Goal: Task Accomplishment & Management: Manage account settings

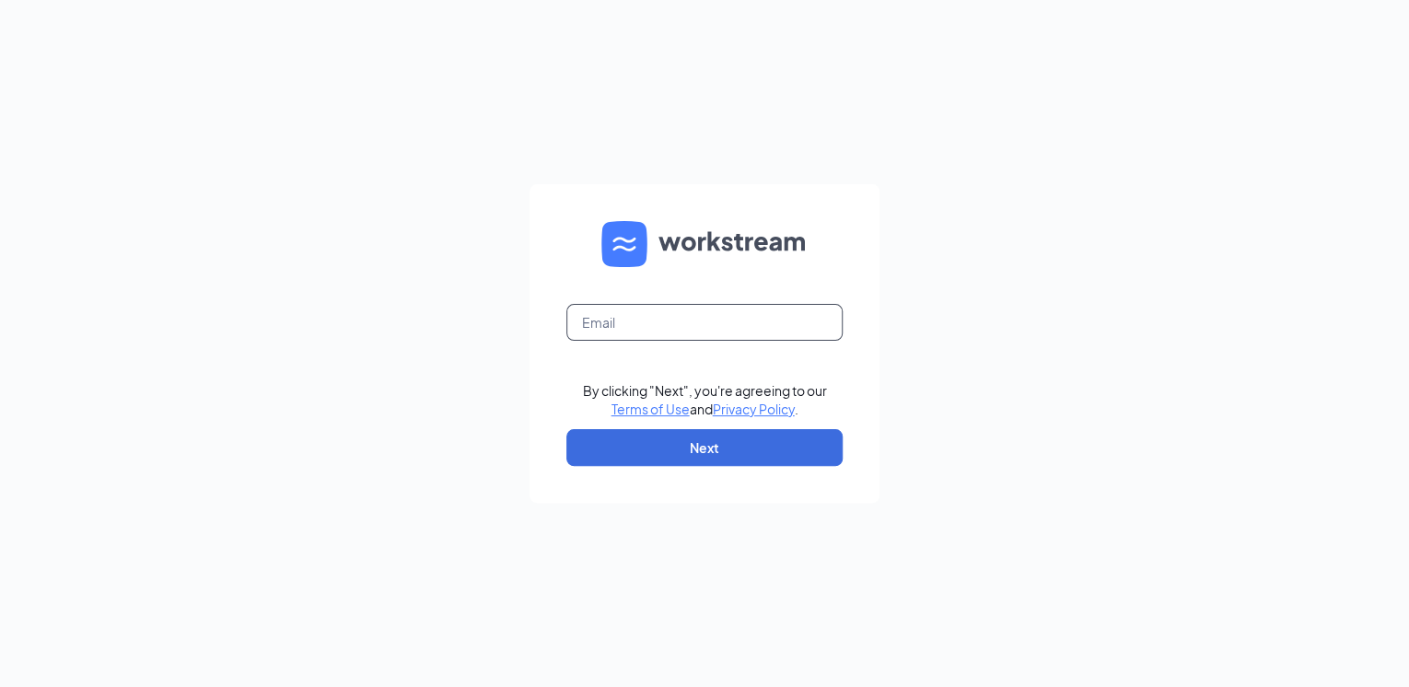
click at [629, 332] on input "text" at bounding box center [704, 322] width 276 height 37
type input "[EMAIL_ADDRESS][DOMAIN_NAME]"
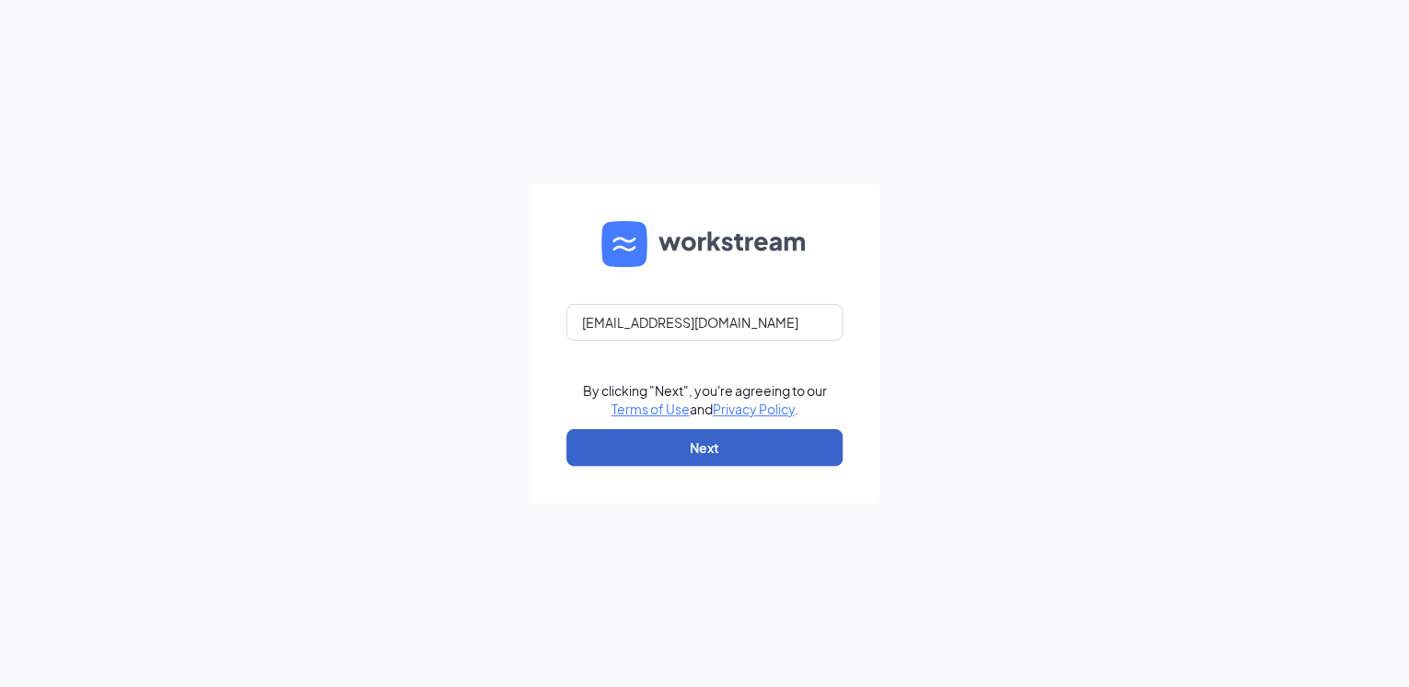
click at [641, 449] on button "Next" at bounding box center [704, 447] width 276 height 37
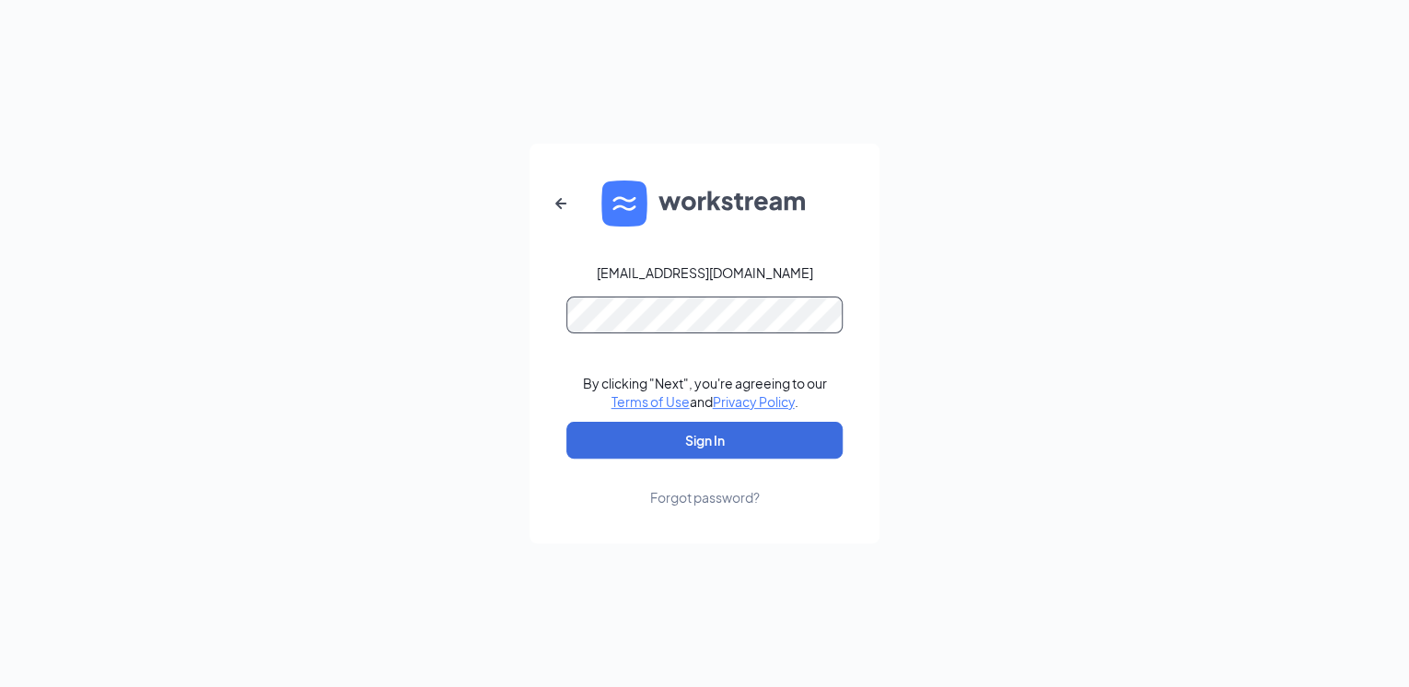
click at [566, 422] on button "Sign In" at bounding box center [704, 440] width 276 height 37
click at [577, 254] on form "[PERSON_NAME][EMAIL_ADDRESS][DOMAIN_NAME] By clicking "Next", you're agreeing t…" at bounding box center [705, 344] width 350 height 400
click at [690, 441] on button "Sign In" at bounding box center [704, 440] width 276 height 37
click at [471, 346] on div "[PERSON_NAME][EMAIL_ADDRESS][DOMAIN_NAME] Credential mismatches. By clicking "N…" at bounding box center [704, 343] width 1409 height 687
click at [566, 422] on button "Sign In" at bounding box center [704, 440] width 276 height 37
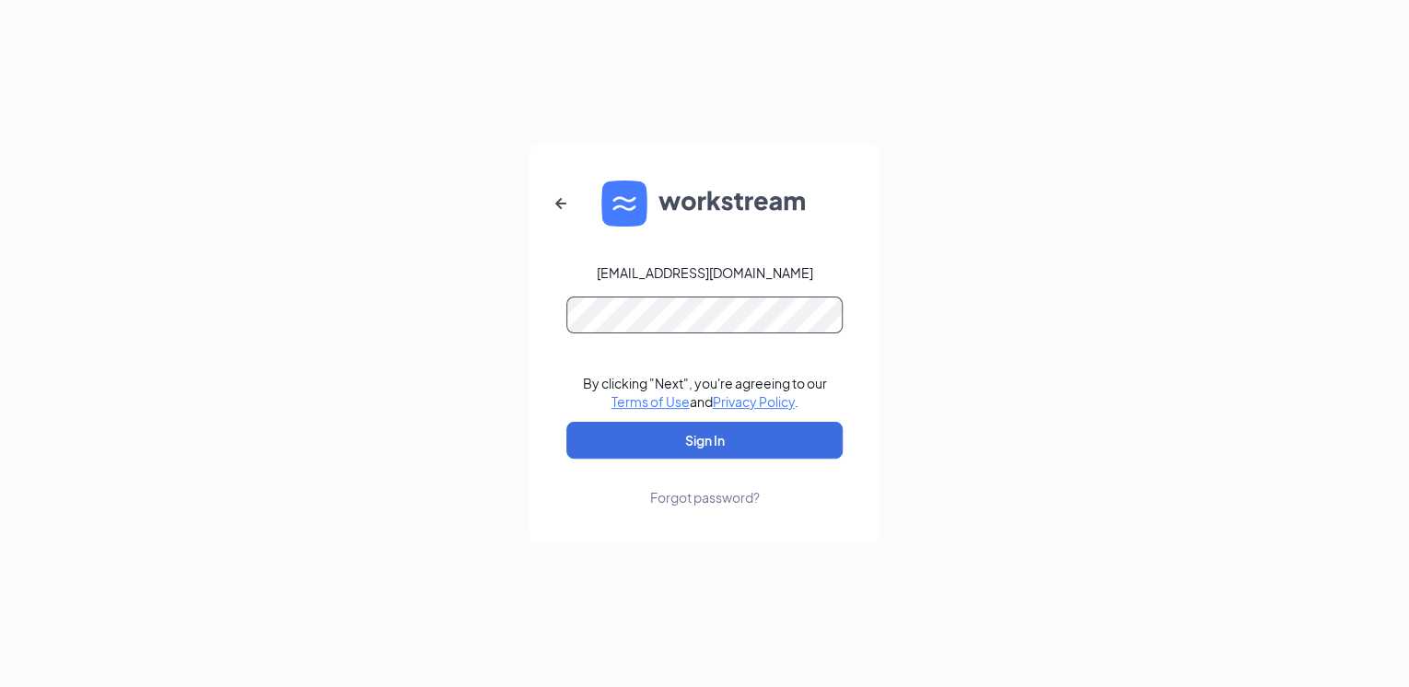
click at [566, 422] on button "Sign In" at bounding box center [704, 440] width 276 height 37
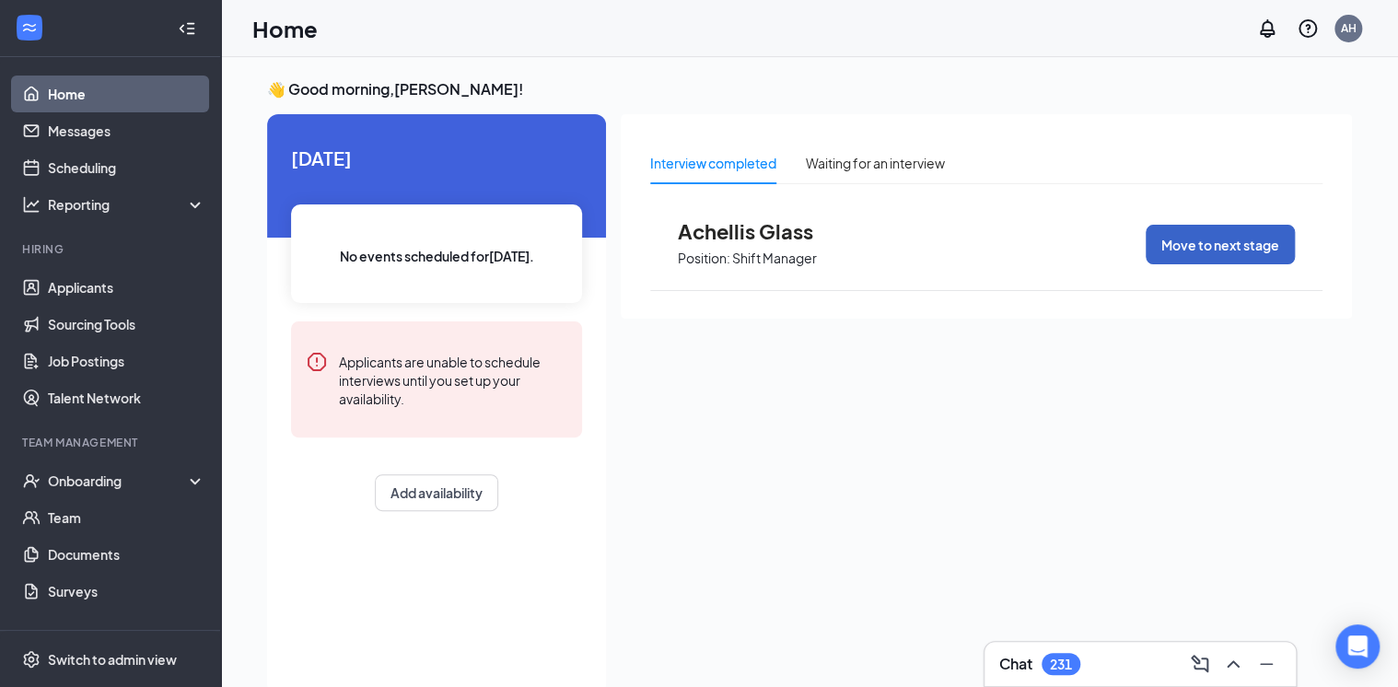
click at [1220, 249] on button "Move to next stage" at bounding box center [1220, 245] width 149 height 40
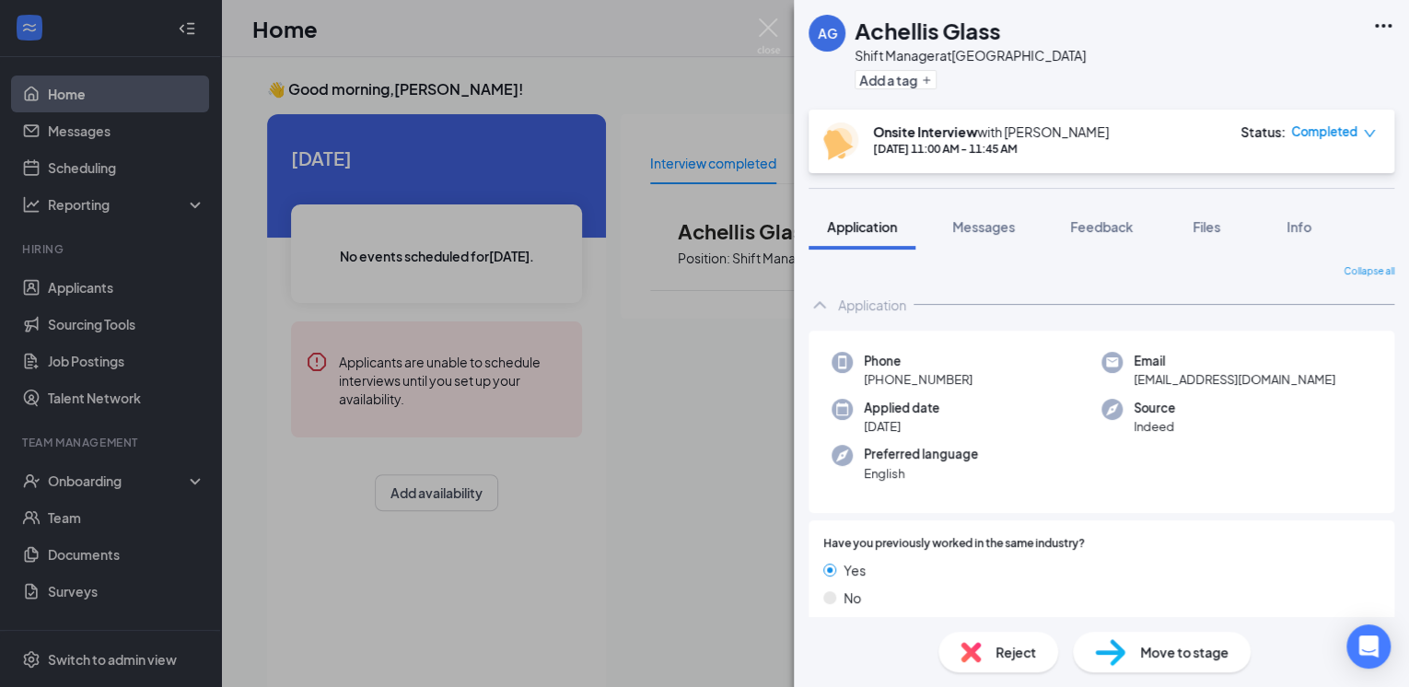
click at [1152, 649] on span "Move to stage" at bounding box center [1184, 652] width 88 height 20
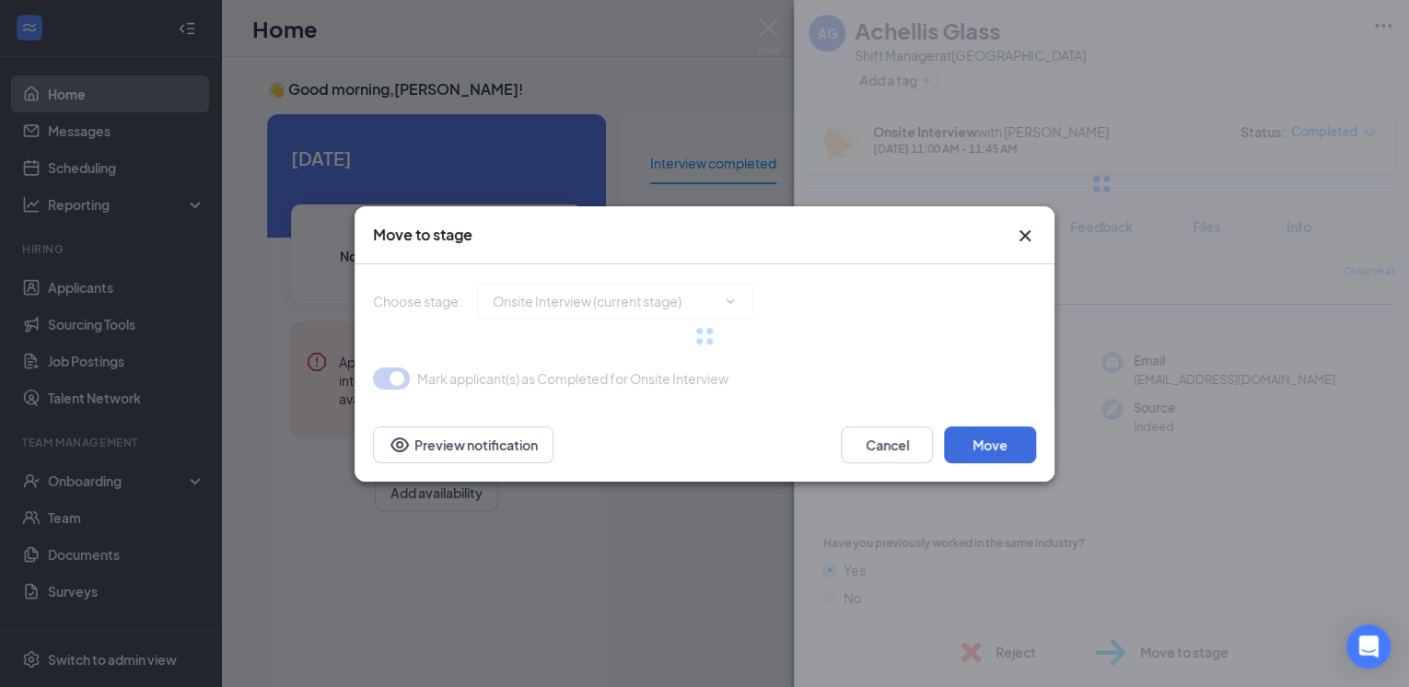
type input "Hiring Complete (final stage)"
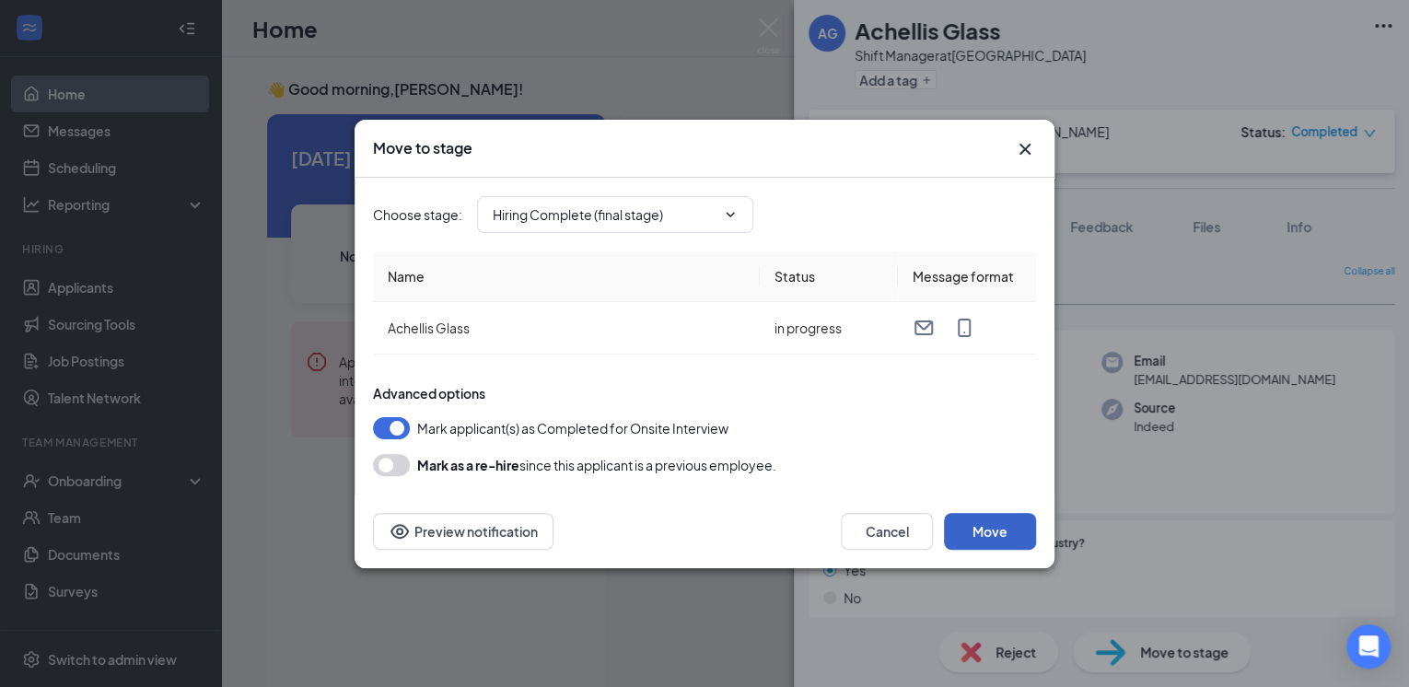
click at [1007, 530] on button "Move" at bounding box center [990, 531] width 92 height 37
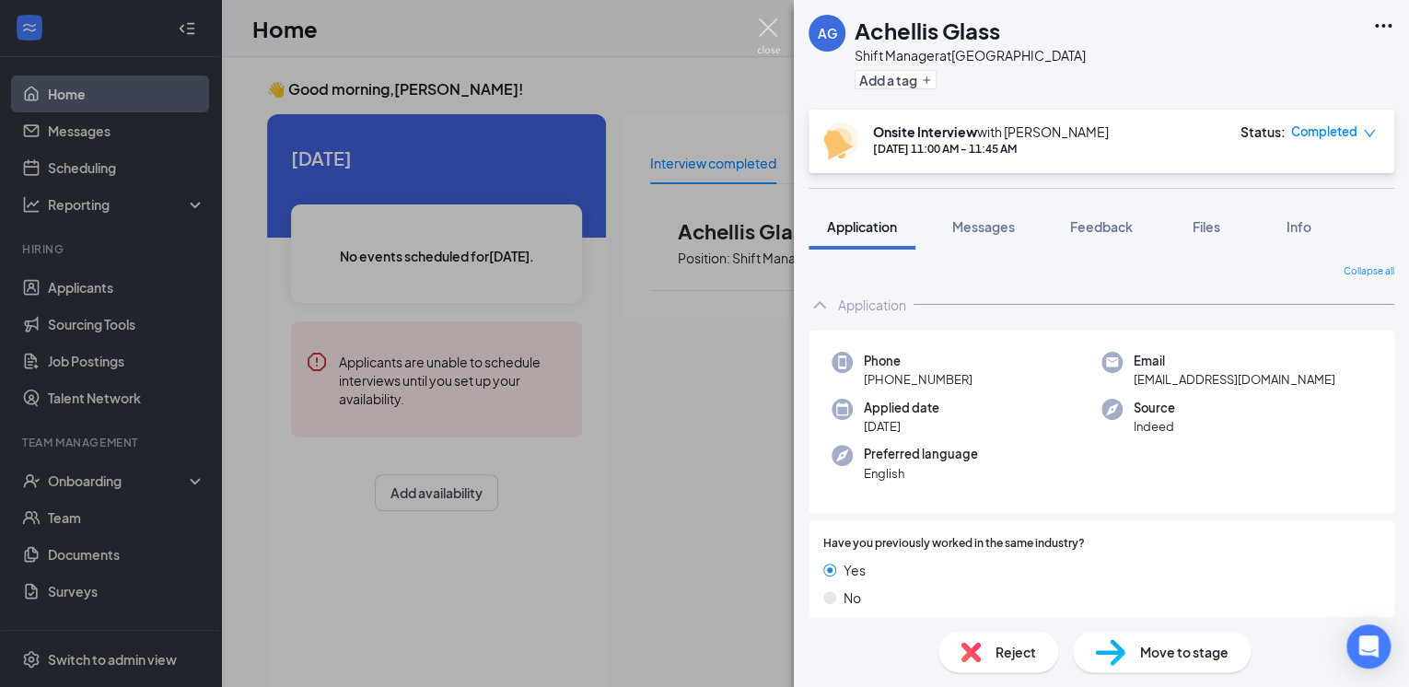
click at [764, 28] on img at bounding box center [768, 36] width 23 height 36
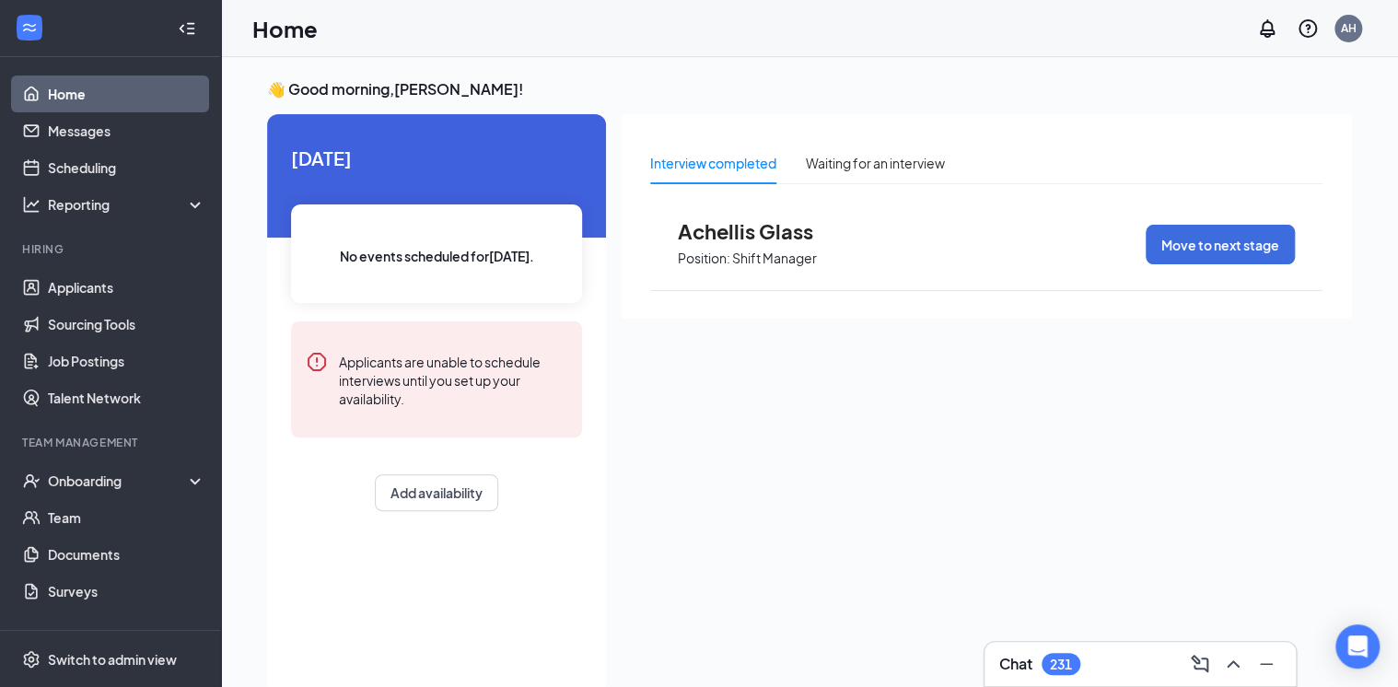
click at [68, 85] on link "Home" at bounding box center [126, 94] width 157 height 37
click at [95, 281] on link "Applicants" at bounding box center [126, 287] width 157 height 37
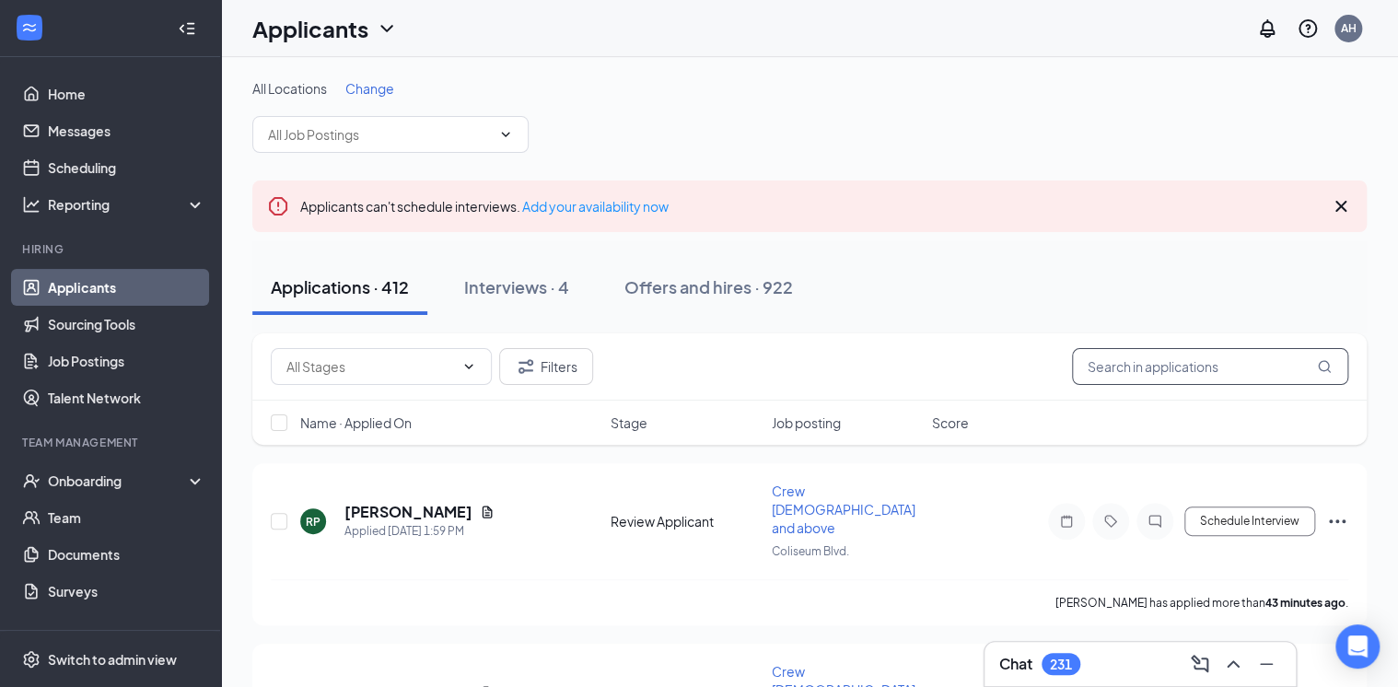
click at [1177, 370] on input "text" at bounding box center [1210, 366] width 276 height 37
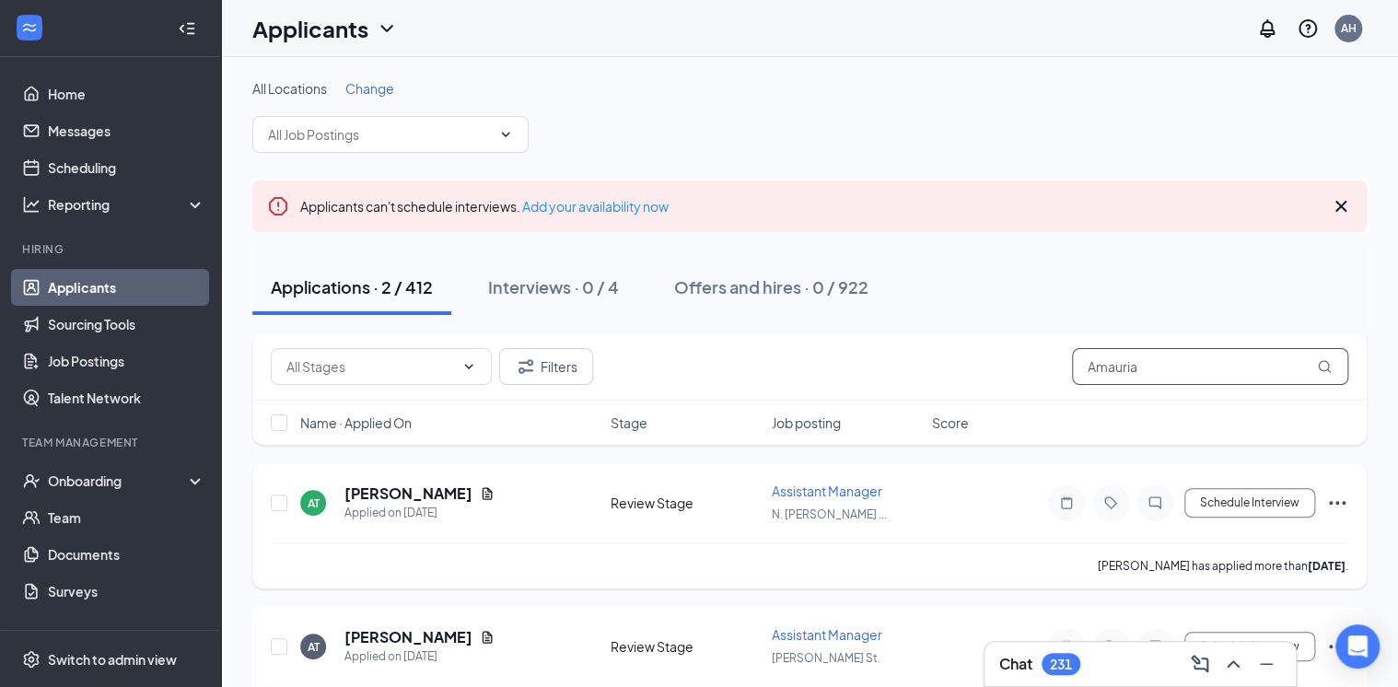
type input "Amauria"
click at [1334, 504] on icon "Ellipses" at bounding box center [1337, 503] width 22 height 22
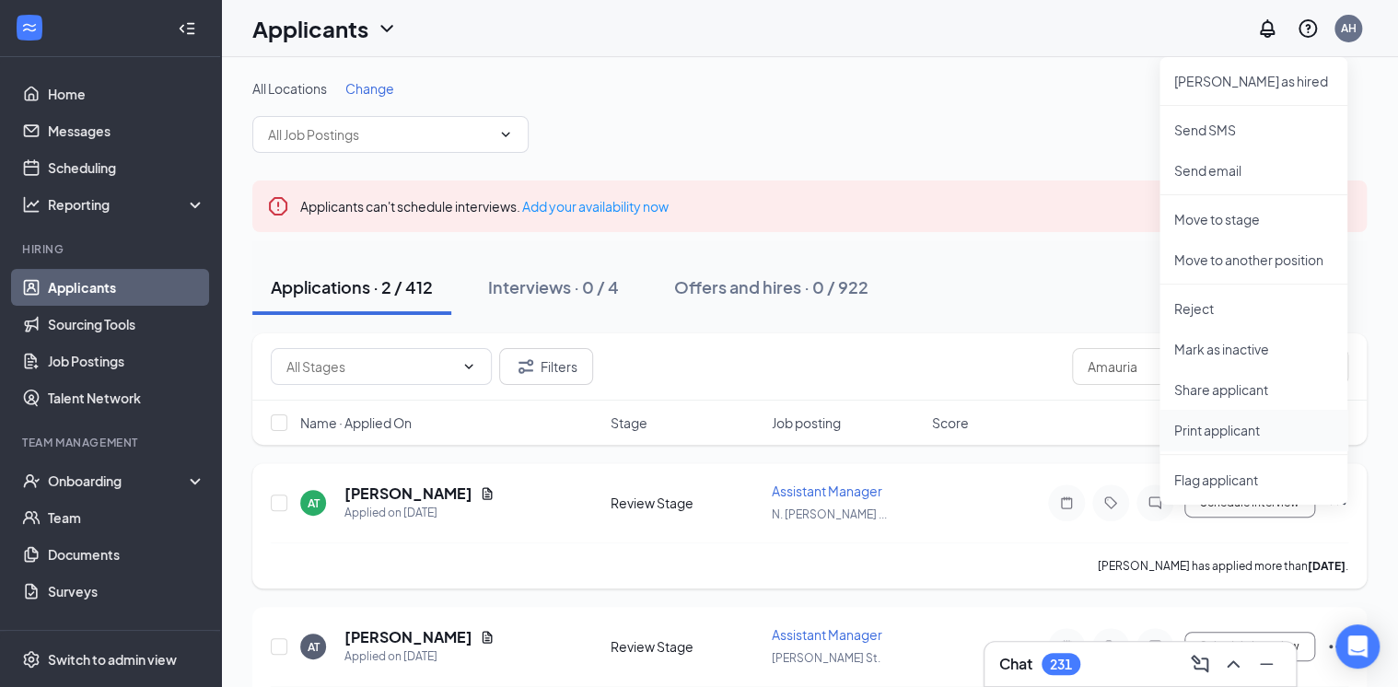
click at [1237, 429] on p "Print applicant" at bounding box center [1253, 430] width 158 height 18
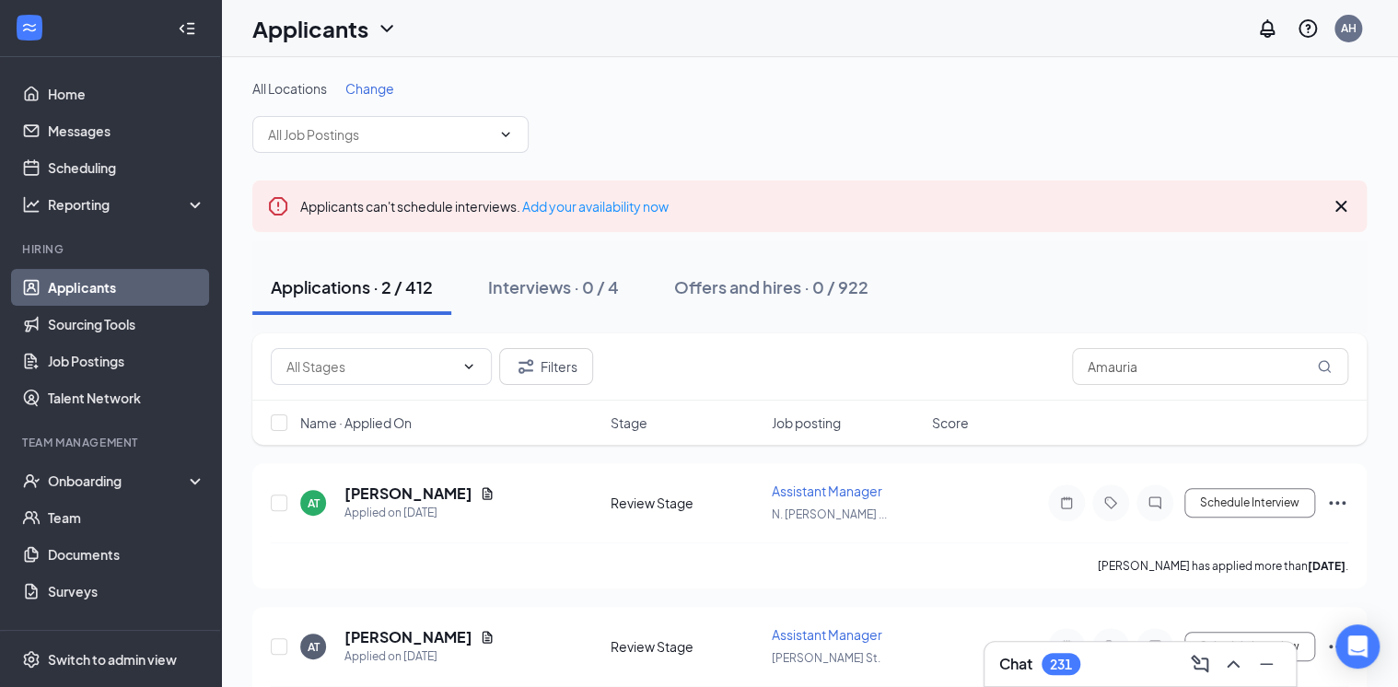
scroll to position [63, 0]
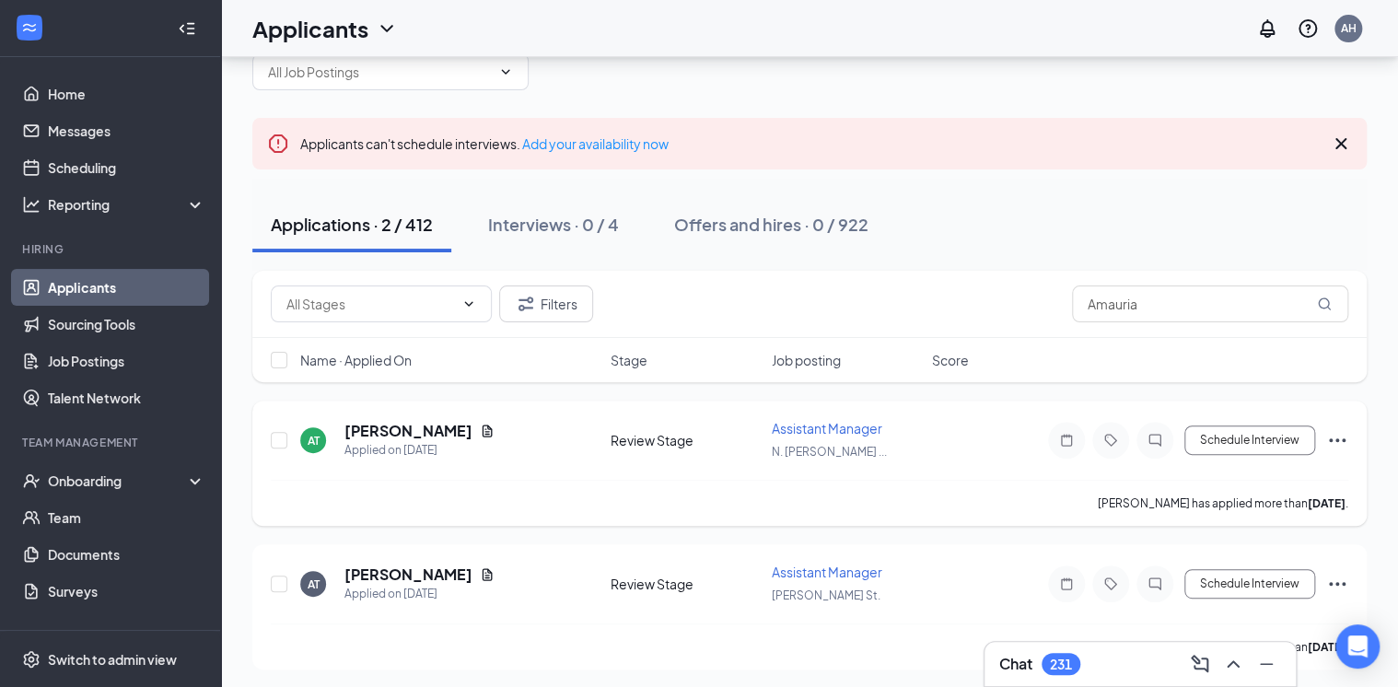
click at [1340, 436] on icon "Ellipses" at bounding box center [1337, 440] width 22 height 22
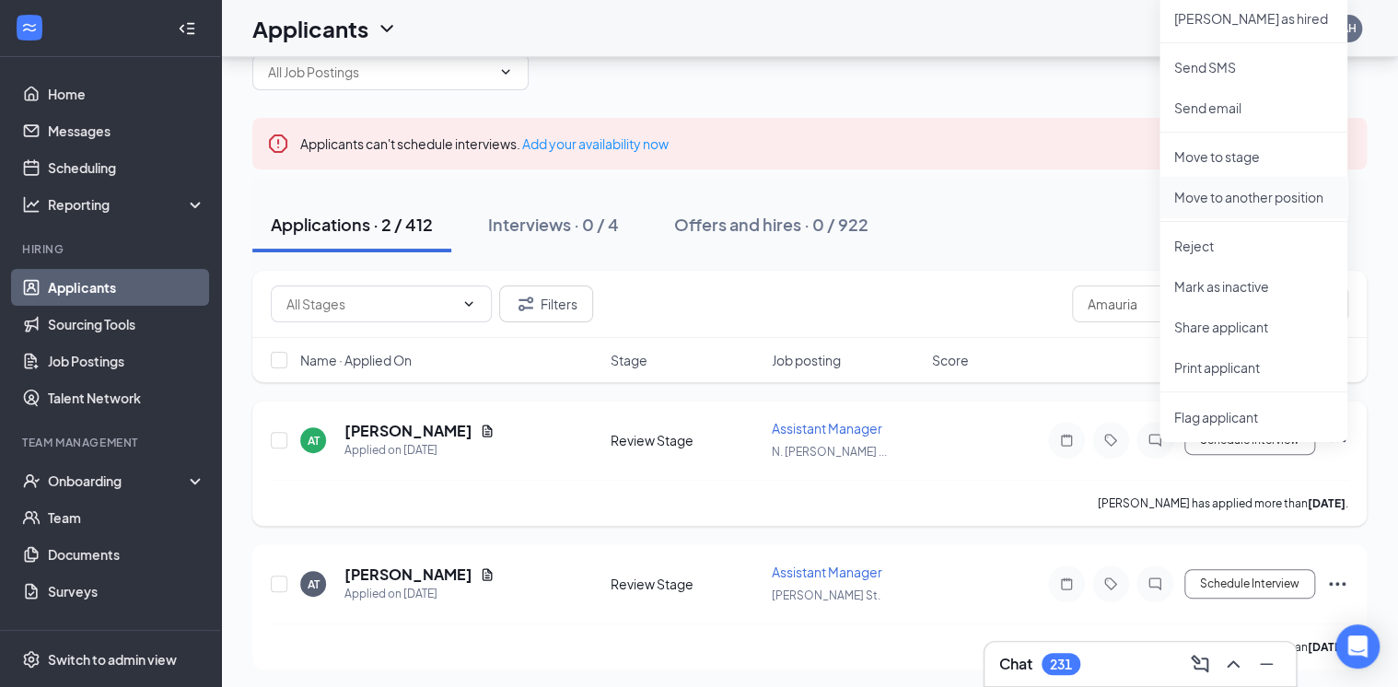
click at [1234, 195] on p "Move to another position" at bounding box center [1253, 197] width 158 height 18
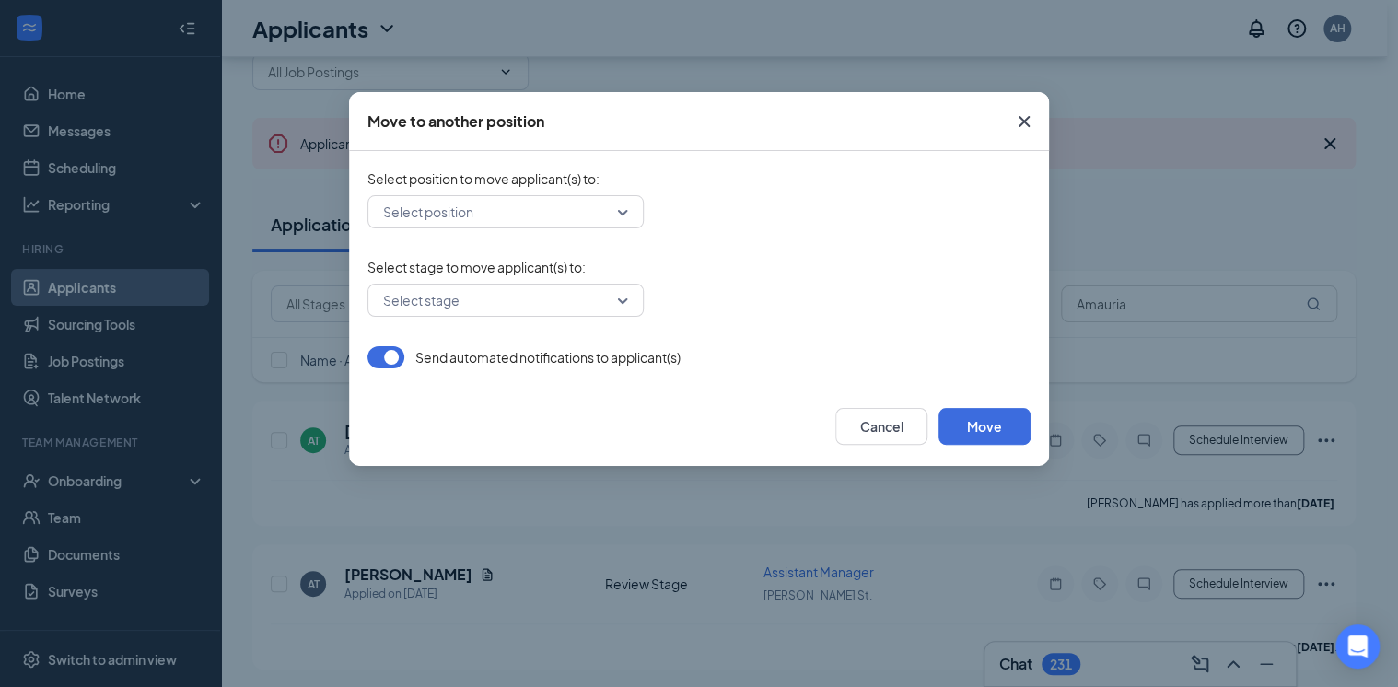
click at [567, 204] on input "search" at bounding box center [499, 211] width 241 height 31
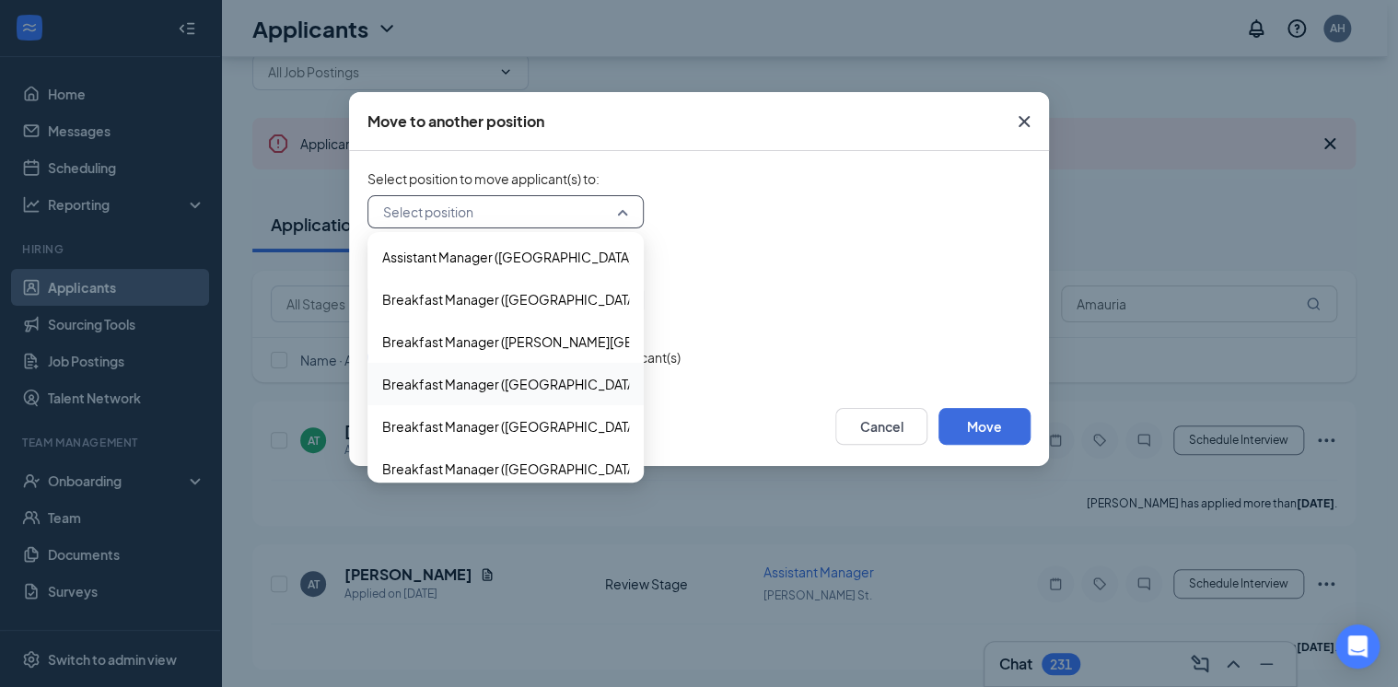
scroll to position [368, 0]
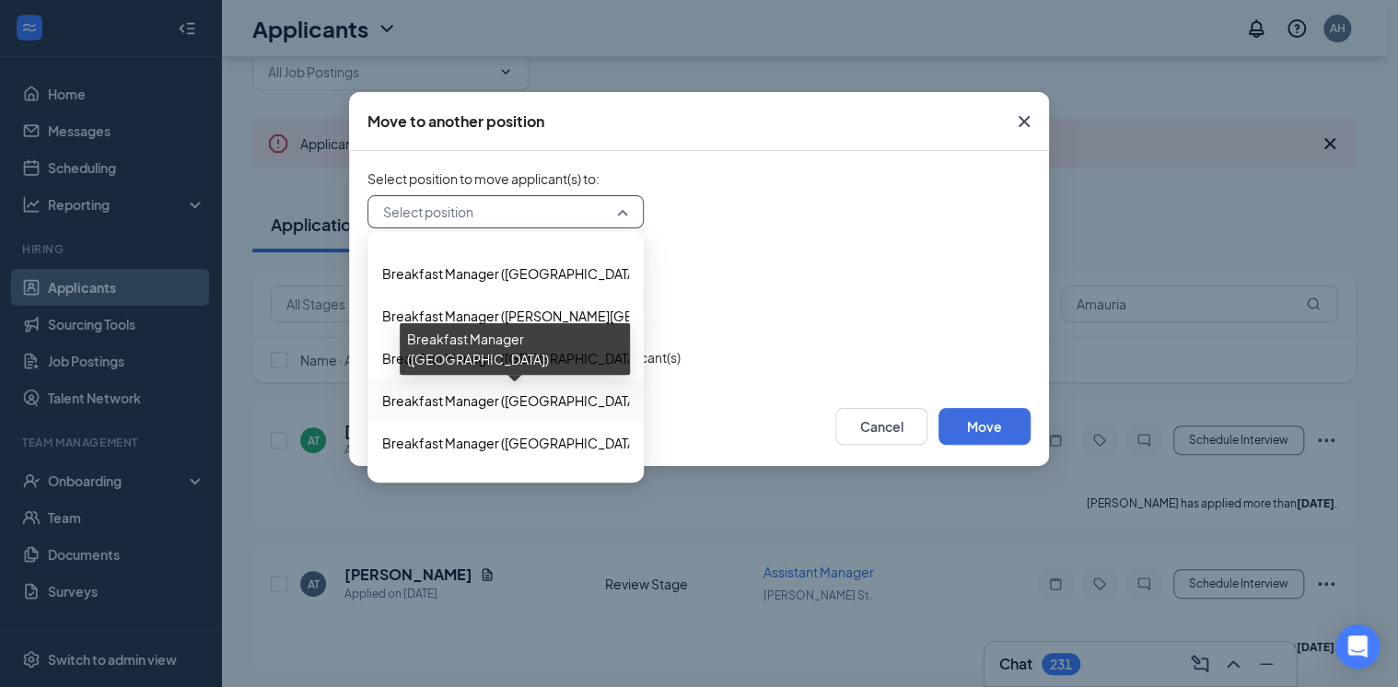
click at [518, 402] on span "Breakfast Manager ([GEOGRAPHIC_DATA])" at bounding box center [512, 400] width 261 height 20
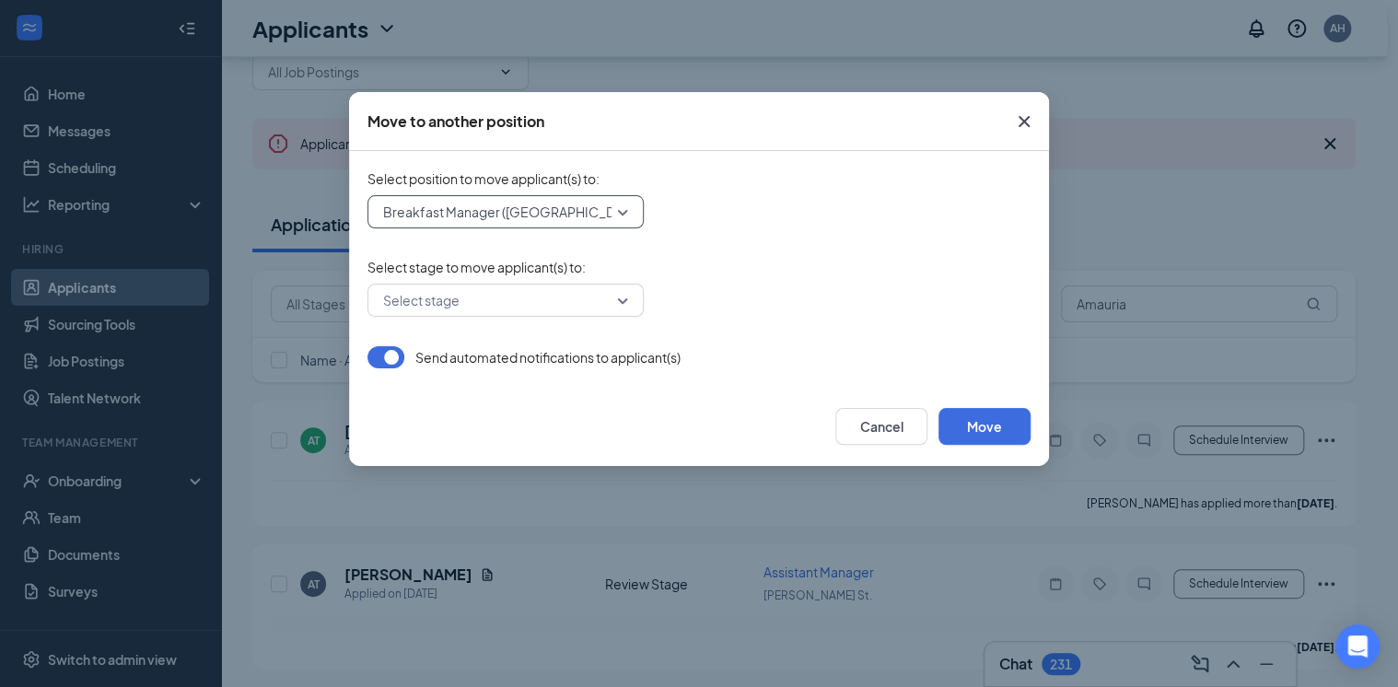
click at [496, 303] on input "search" at bounding box center [499, 300] width 241 height 31
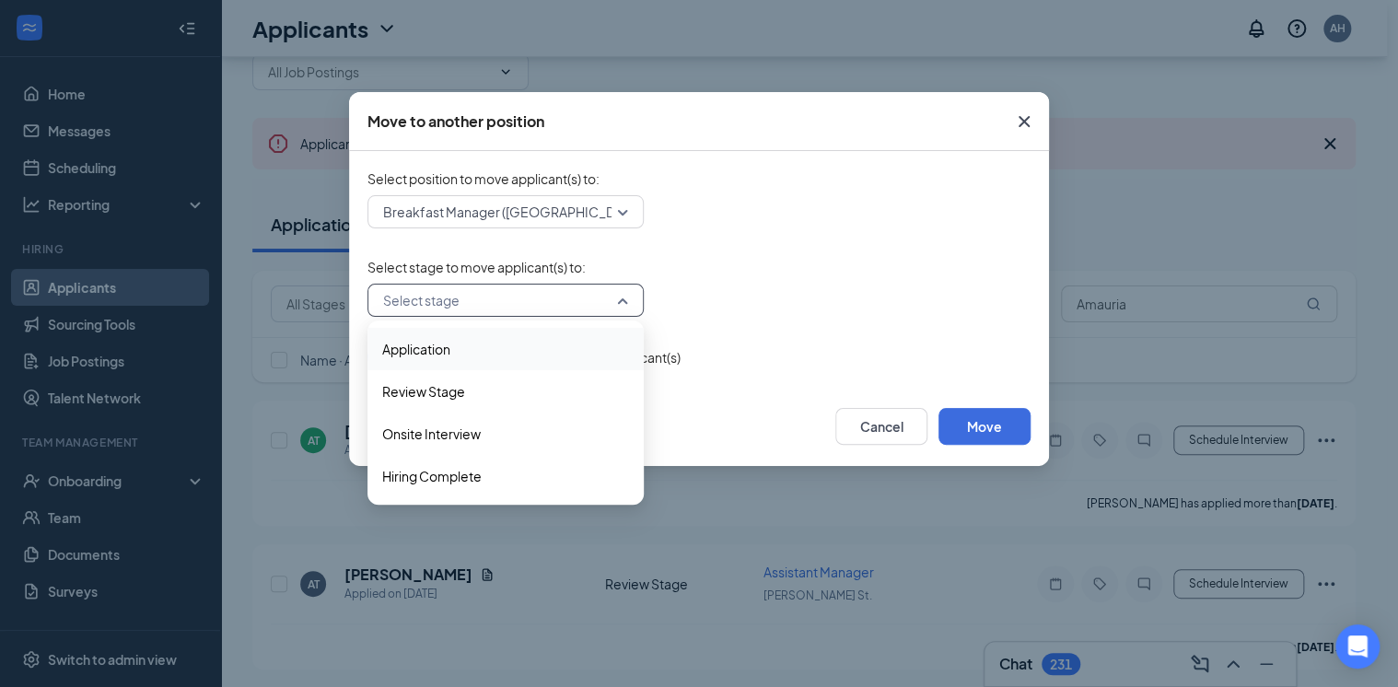
click at [449, 346] on span "Application" at bounding box center [416, 349] width 68 height 20
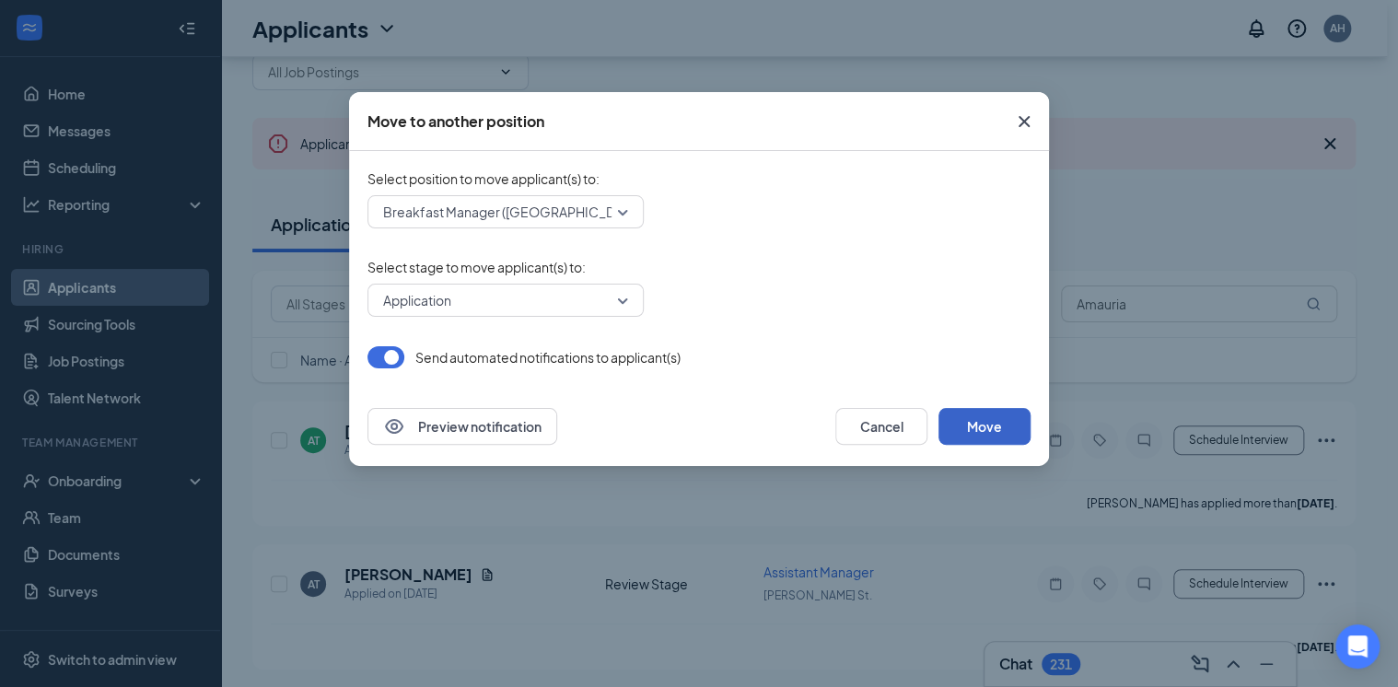
click at [978, 427] on button "Move" at bounding box center [984, 426] width 92 height 37
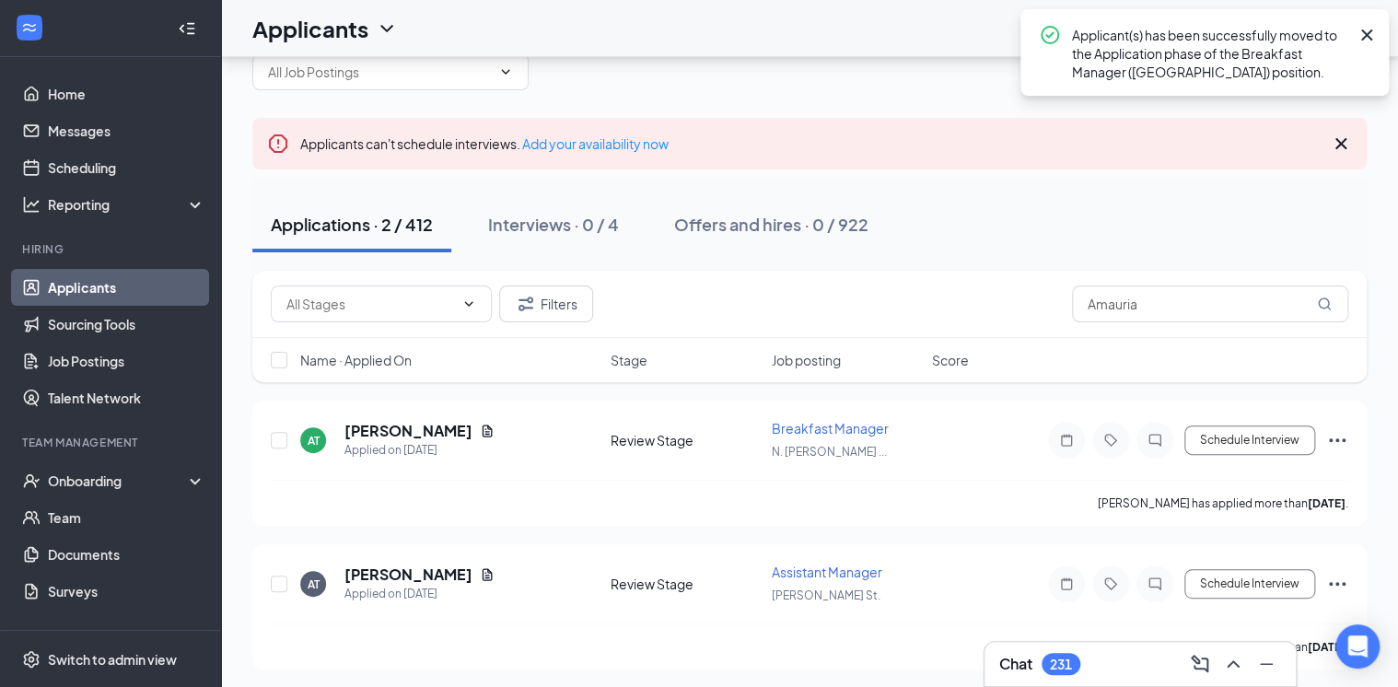
click at [1362, 34] on icon "Cross" at bounding box center [1367, 35] width 22 height 22
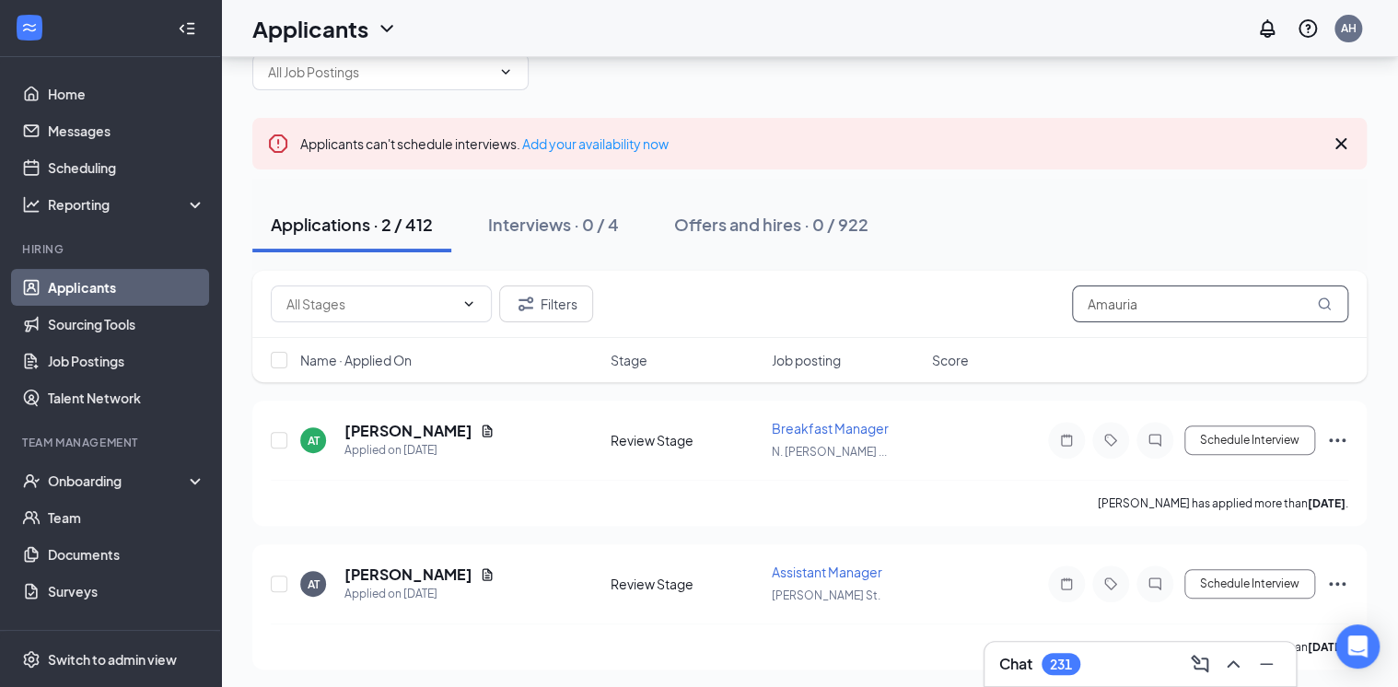
drag, startPoint x: 1160, startPoint y: 297, endPoint x: 953, endPoint y: 315, distance: 208.0
click at [953, 315] on div "Filters Amauria" at bounding box center [810, 303] width 1078 height 37
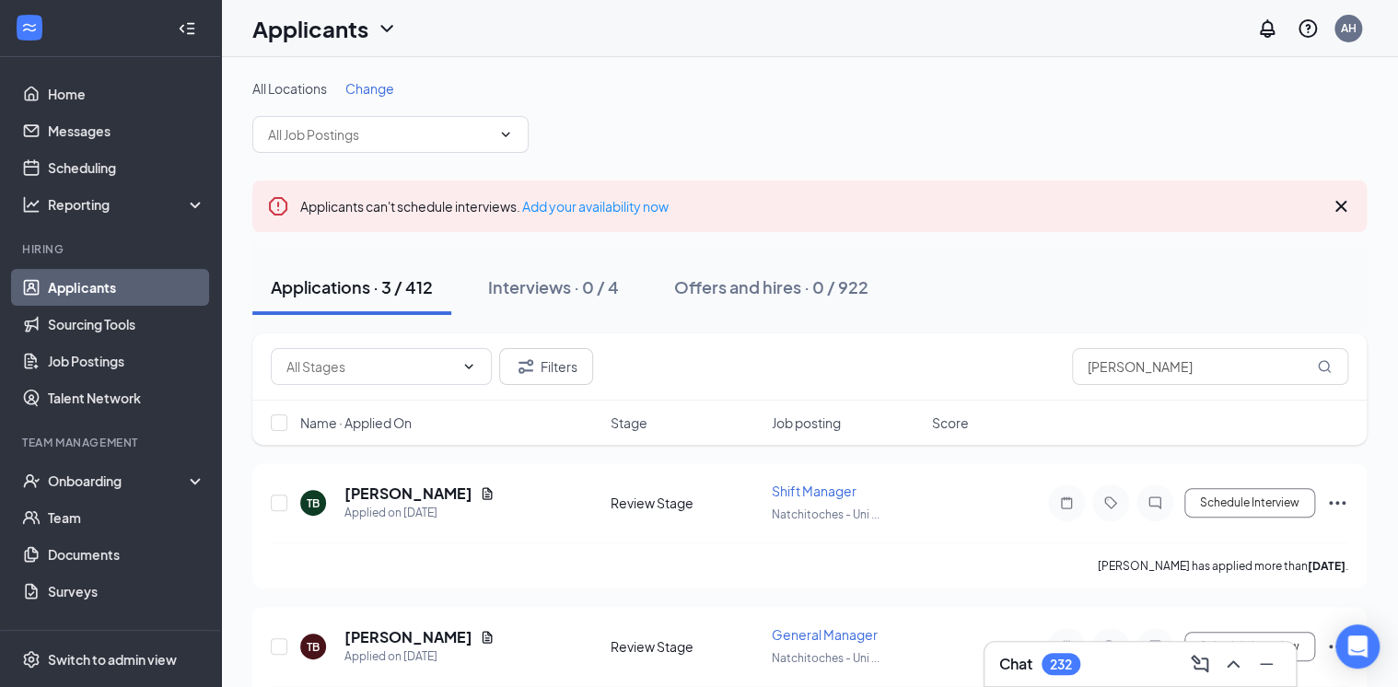
drag, startPoint x: 939, startPoint y: 308, endPoint x: 1292, endPoint y: 41, distance: 441.9
click at [939, 306] on div "Applications · 3 / 412 Interviews · 0 / 4 Offers and hires · 0 / 922" at bounding box center [809, 287] width 1114 height 55
click at [405, 492] on h5 "[PERSON_NAME]" at bounding box center [408, 493] width 128 height 20
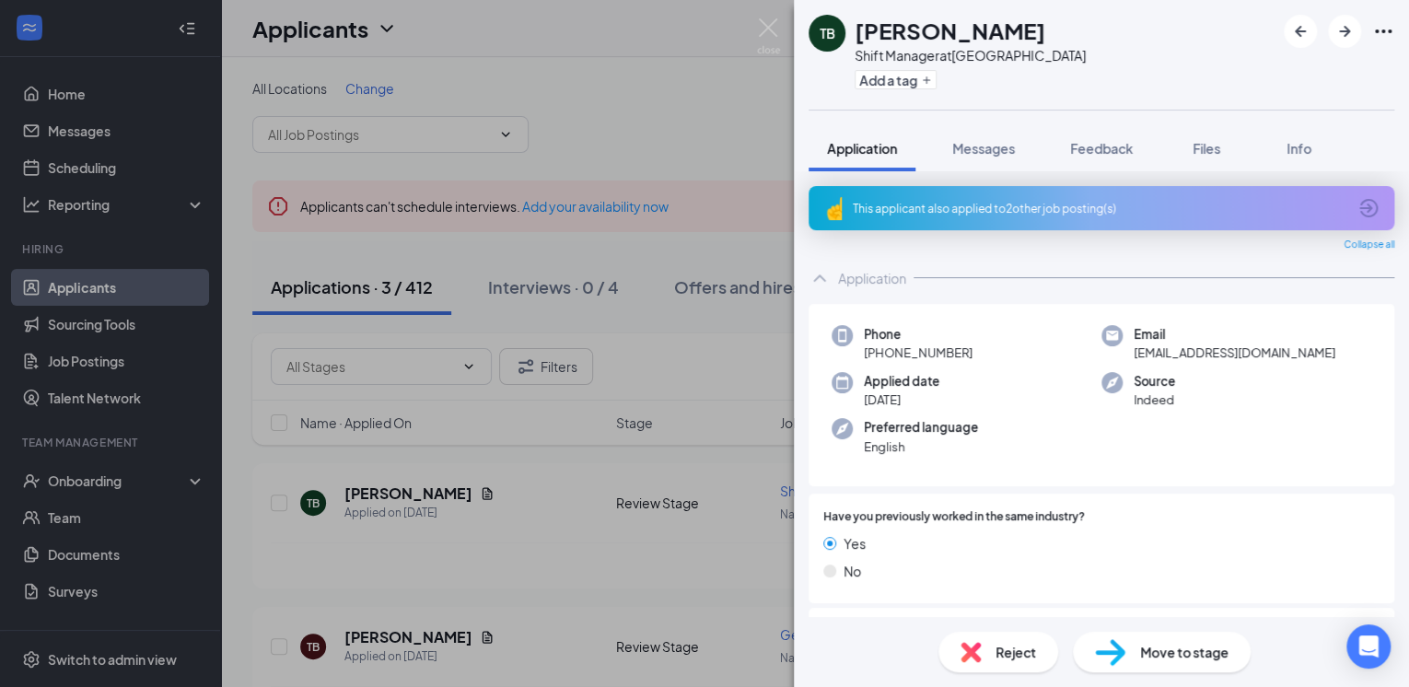
click at [1383, 33] on icon "Ellipses" at bounding box center [1383, 31] width 22 height 22
drag, startPoint x: 759, startPoint y: 22, endPoint x: 652, endPoint y: 168, distance: 180.5
click at [759, 22] on img at bounding box center [768, 36] width 23 height 36
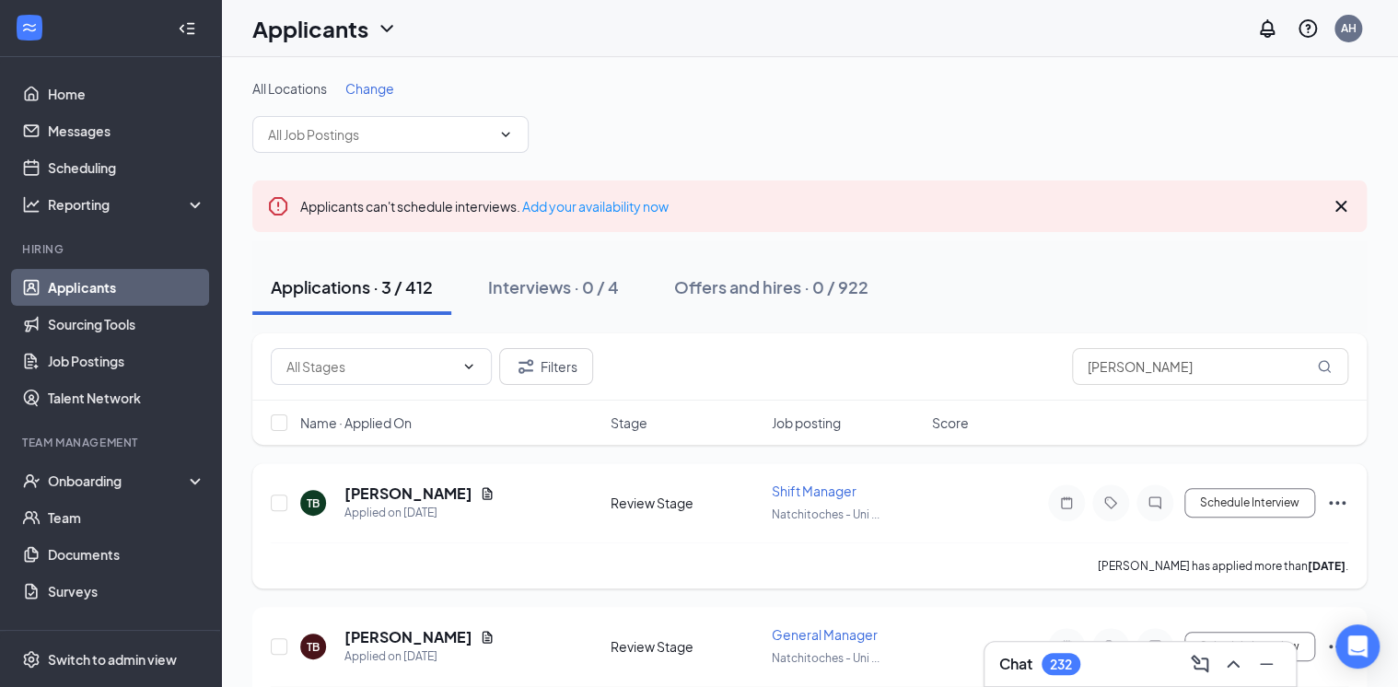
click at [1334, 501] on icon "Ellipses" at bounding box center [1337, 503] width 22 height 22
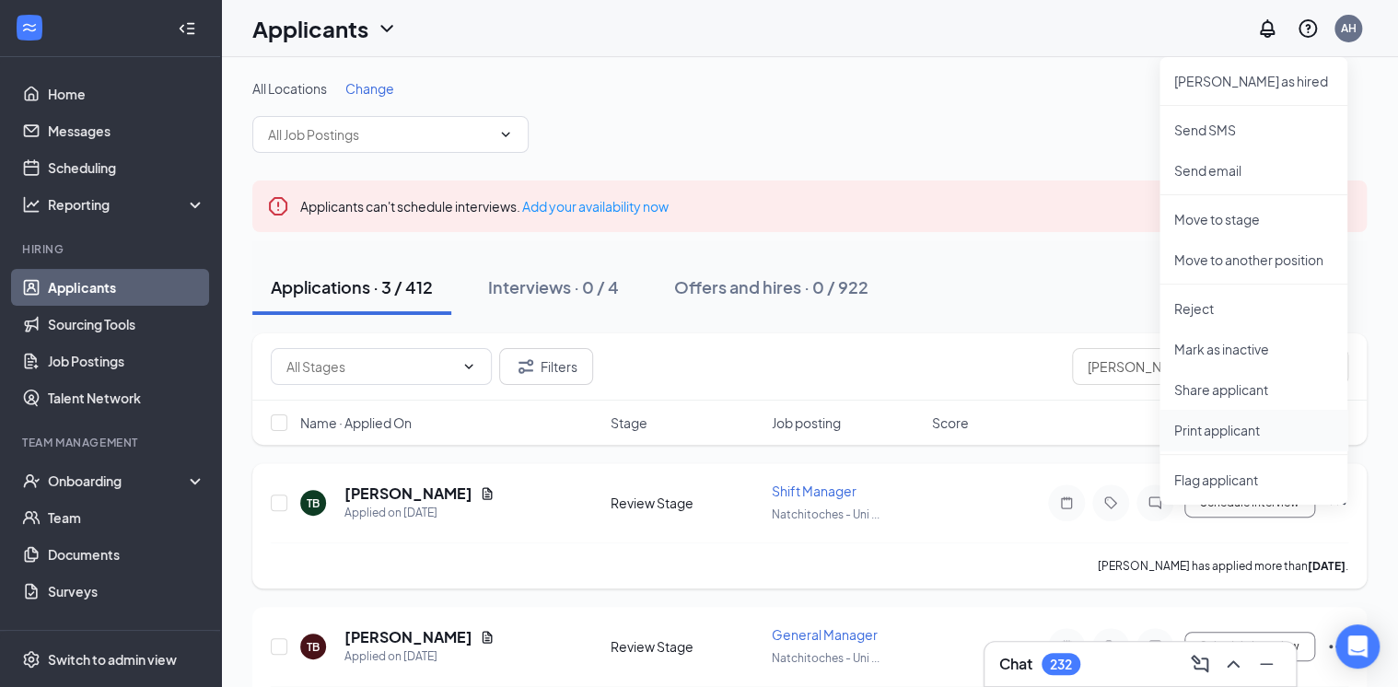
click at [1230, 427] on p "Print applicant" at bounding box center [1253, 430] width 158 height 18
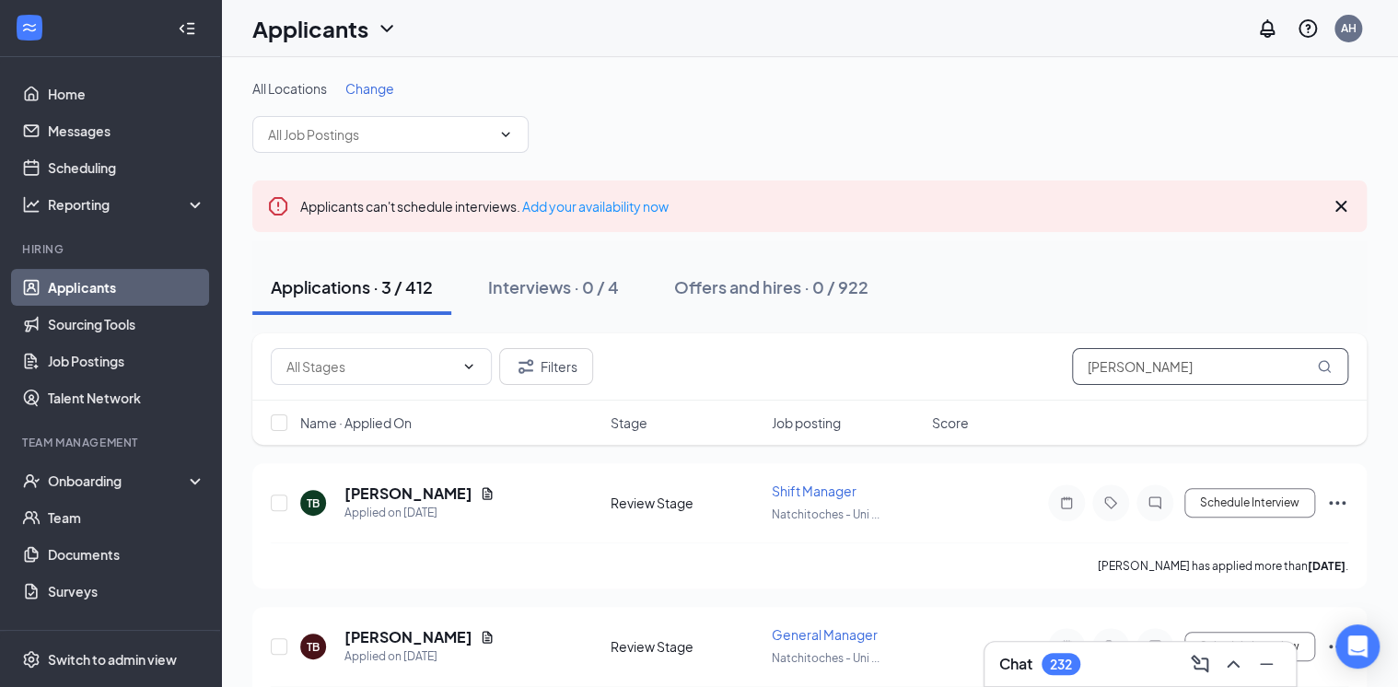
drag, startPoint x: 1150, startPoint y: 367, endPoint x: 1001, endPoint y: 366, distance: 149.2
click at [1001, 366] on div "Filters [PERSON_NAME]" at bounding box center [810, 366] width 1078 height 37
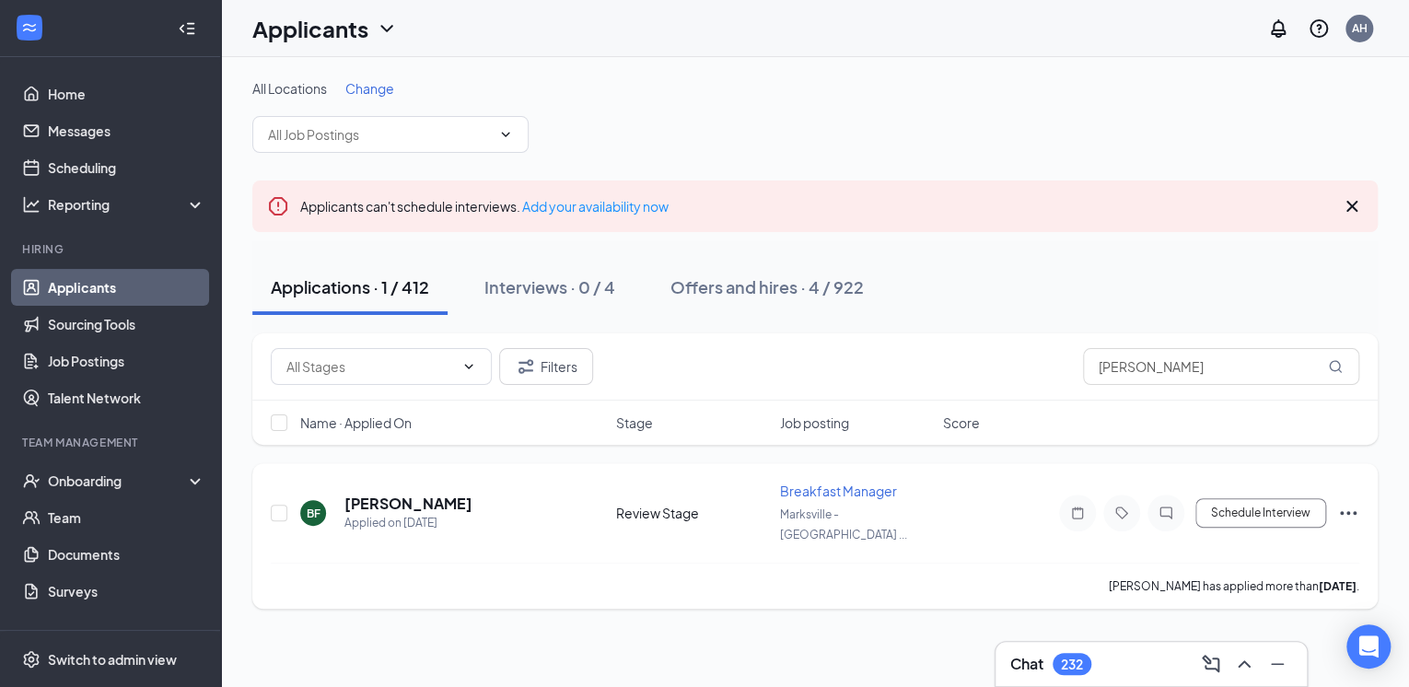
click at [1353, 511] on icon "Ellipses" at bounding box center [1348, 513] width 17 height 4
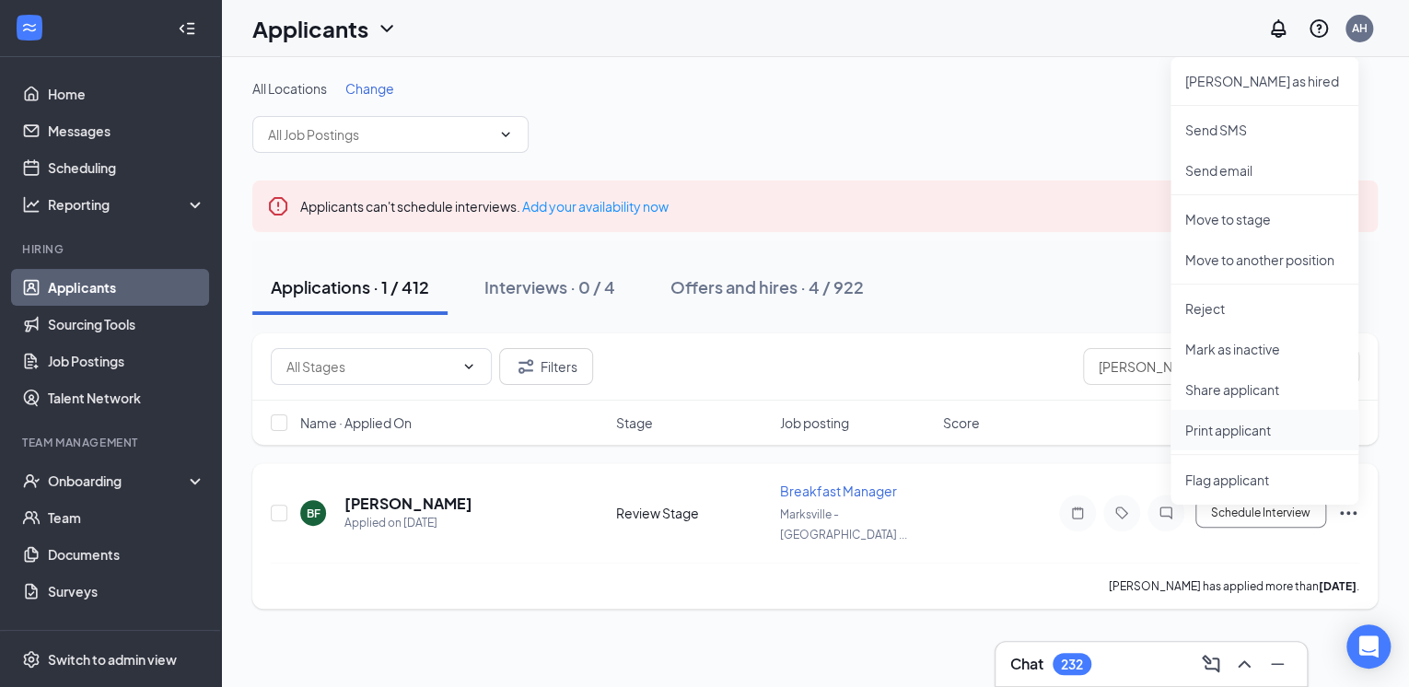
click at [1222, 431] on p "Print applicant" at bounding box center [1264, 430] width 158 height 18
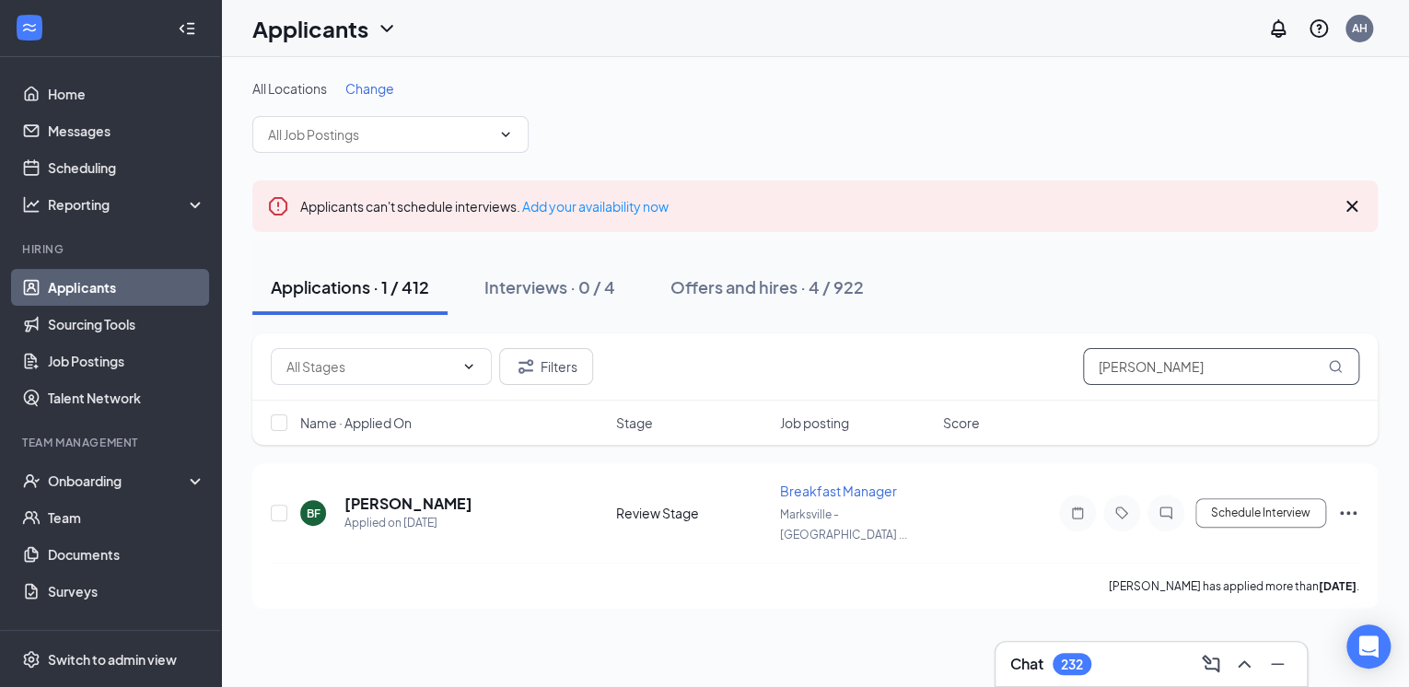
drag, startPoint x: 1149, startPoint y: 366, endPoint x: 1043, endPoint y: 371, distance: 107.0
click at [1043, 371] on div "Filters [PERSON_NAME]" at bounding box center [815, 366] width 1089 height 37
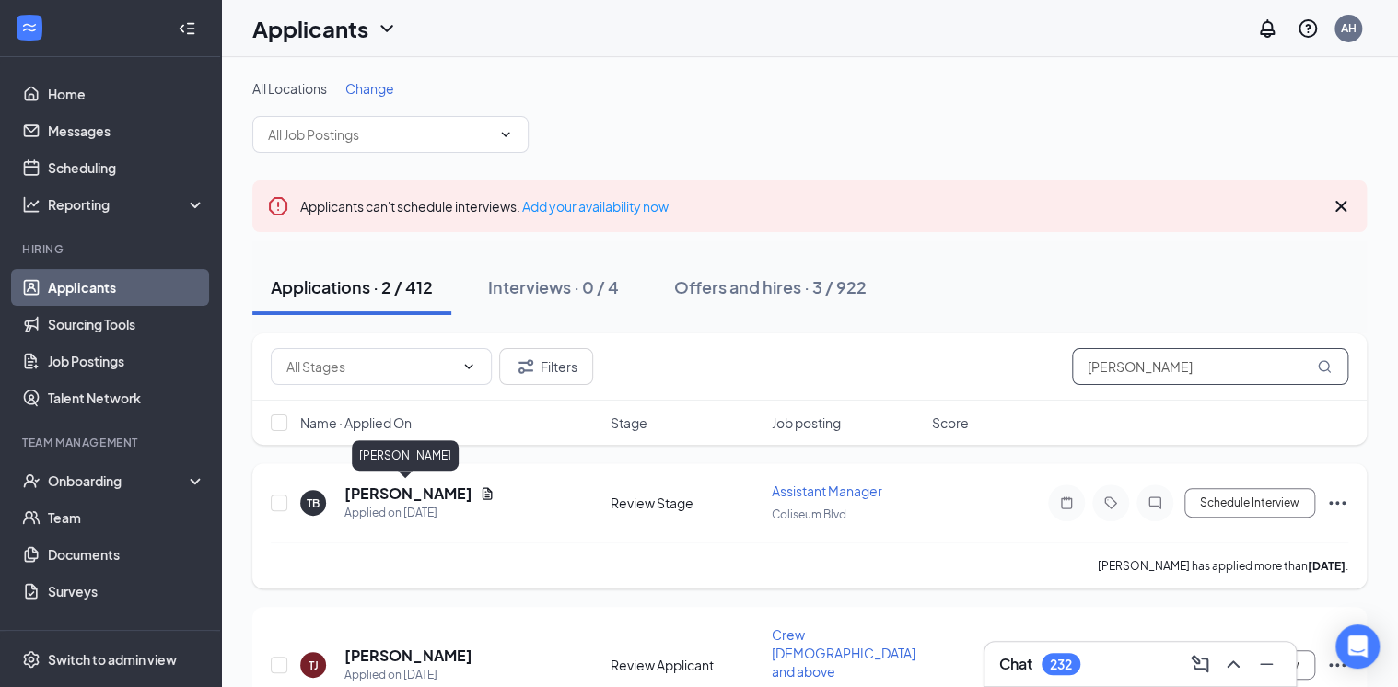
type input "[PERSON_NAME]"
click at [421, 494] on h5 "[PERSON_NAME]" at bounding box center [408, 493] width 128 height 20
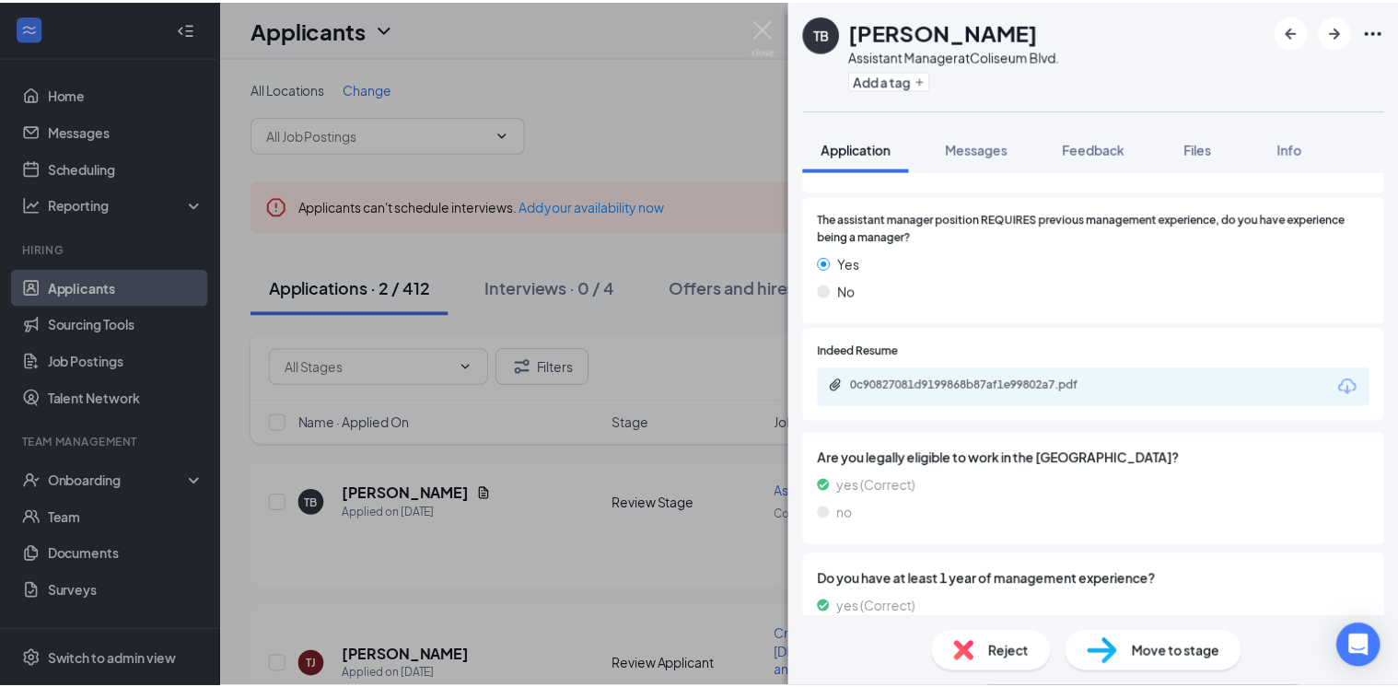
scroll to position [1142, 0]
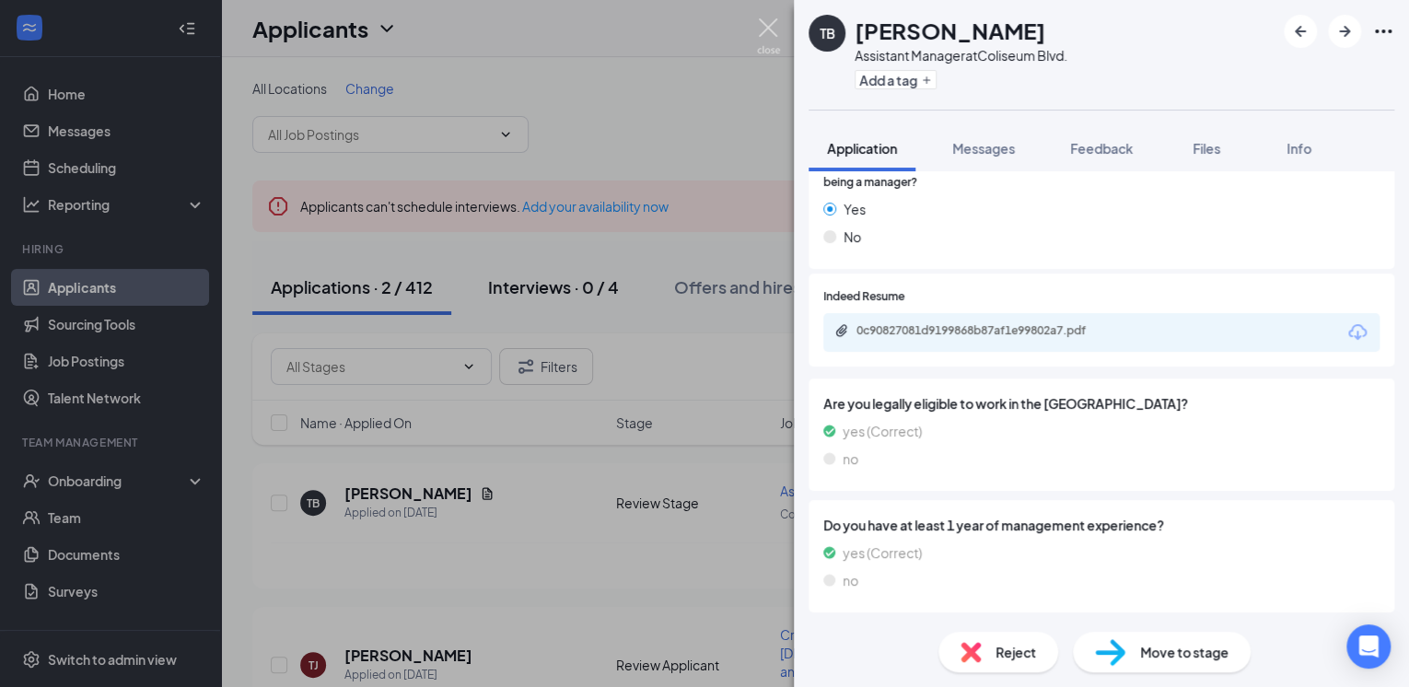
drag, startPoint x: 763, startPoint y: 23, endPoint x: 607, endPoint y: 284, distance: 303.6
click at [763, 23] on img at bounding box center [768, 36] width 23 height 36
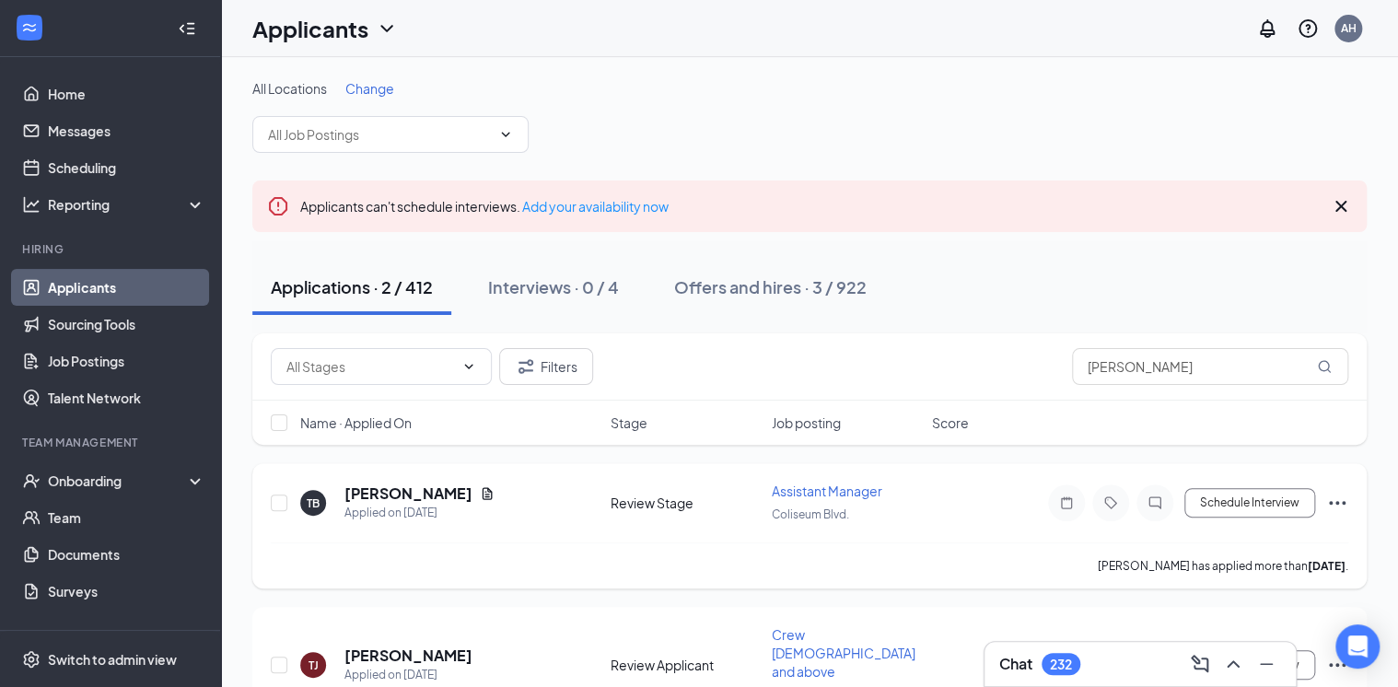
click at [1336, 501] on icon "Ellipses" at bounding box center [1337, 503] width 17 height 4
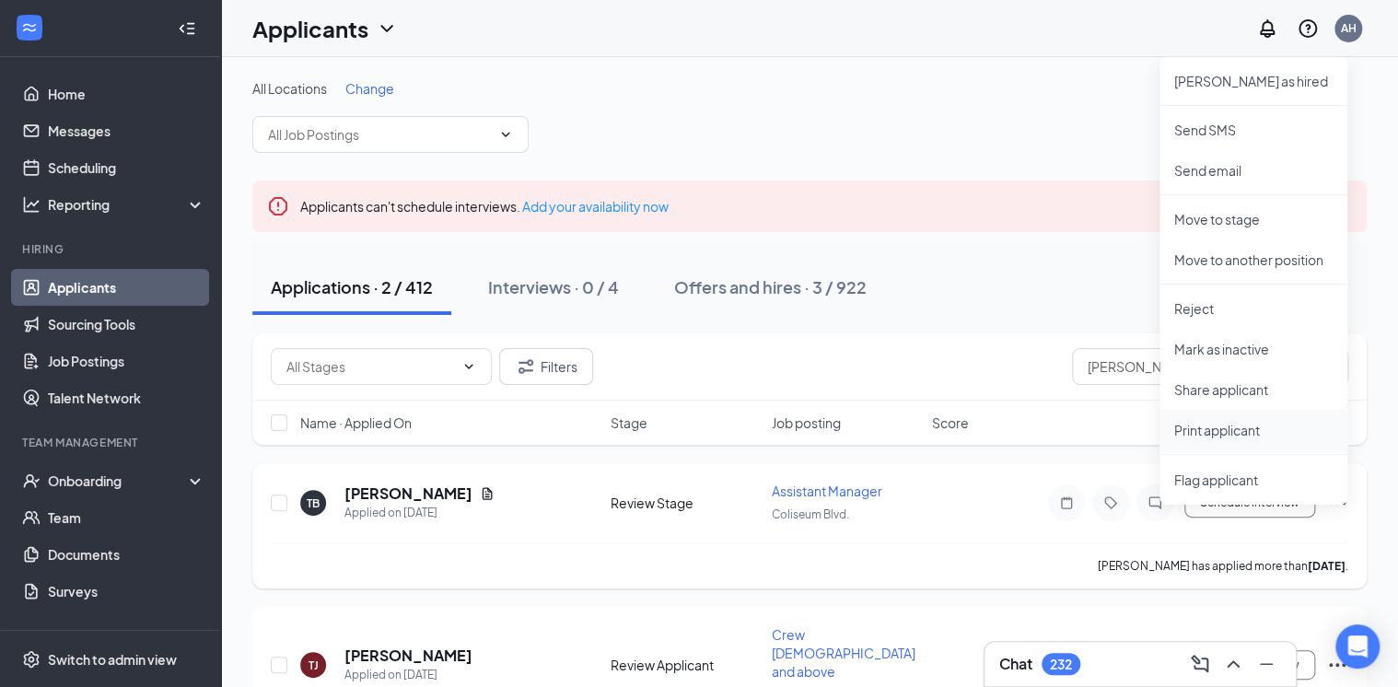
click at [1235, 427] on p "Print applicant" at bounding box center [1253, 430] width 158 height 18
